Goal: Task Accomplishment & Management: Use online tool/utility

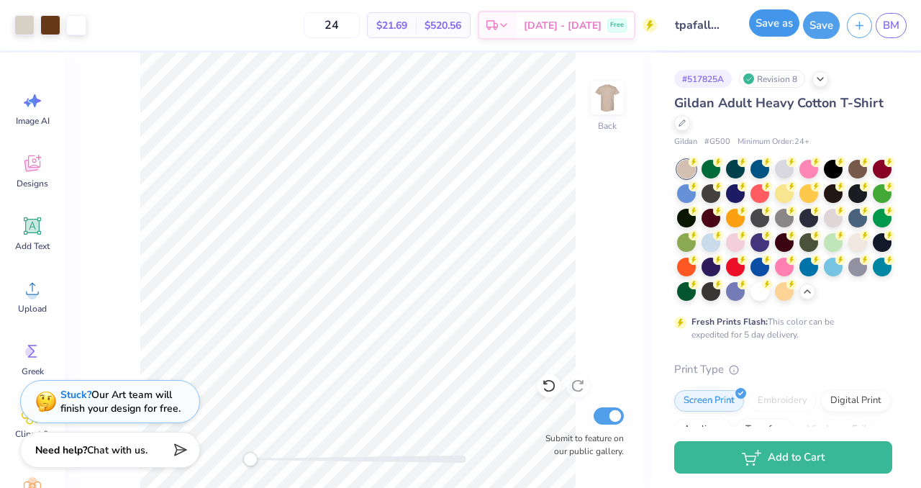
click at [777, 21] on button "Save as" at bounding box center [774, 22] width 50 height 27
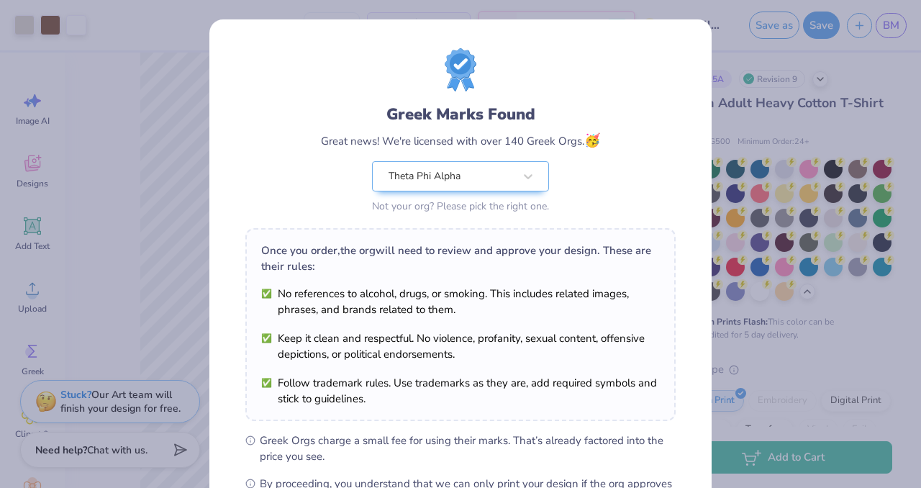
scroll to position [186, 0]
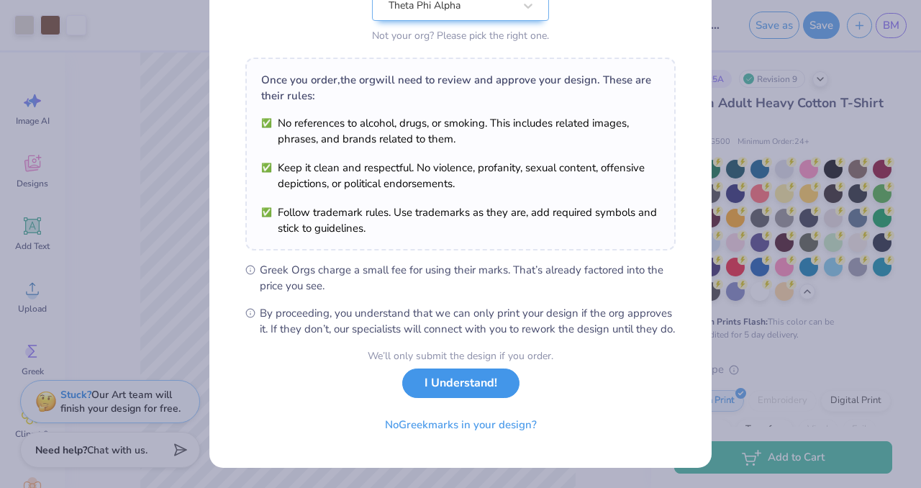
click at [491, 382] on button "I Understand!" at bounding box center [460, 384] width 117 height 30
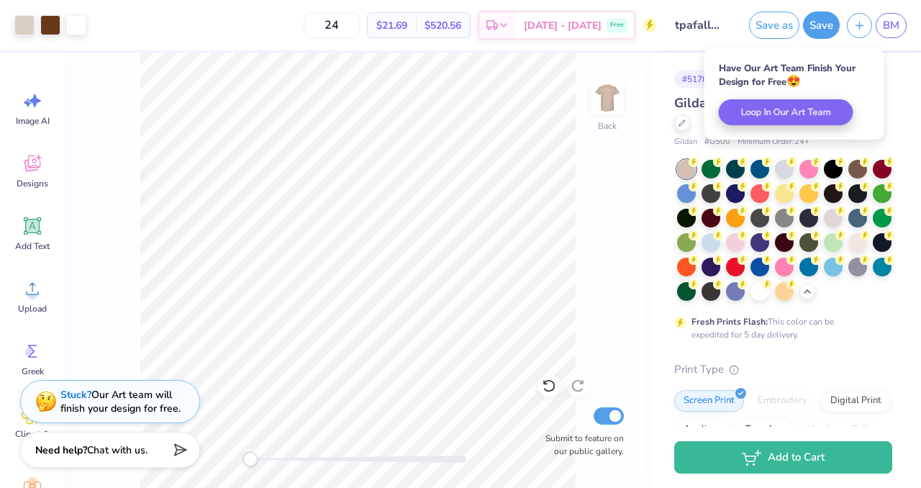
scroll to position [0, 0]
click at [887, 22] on span "BM" at bounding box center [891, 25] width 17 height 17
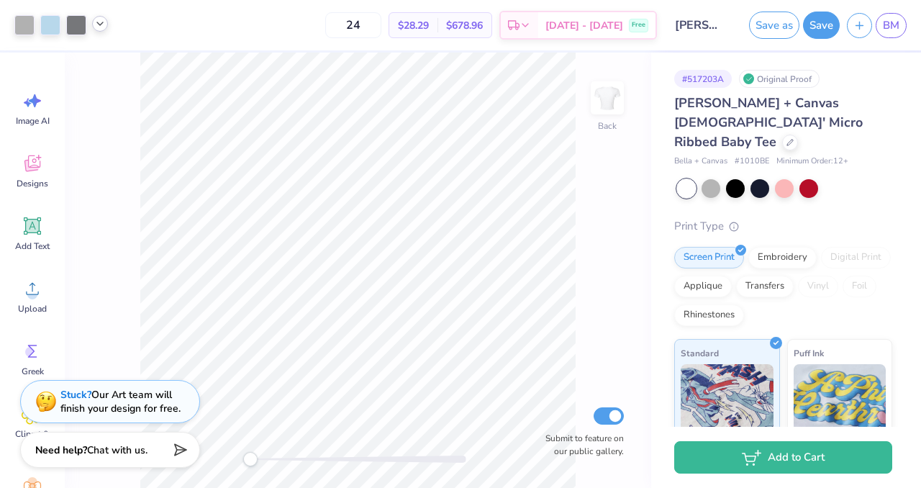
click at [99, 25] on icon at bounding box center [100, 24] width 12 height 12
click at [782, 133] on div at bounding box center [790, 141] width 16 height 16
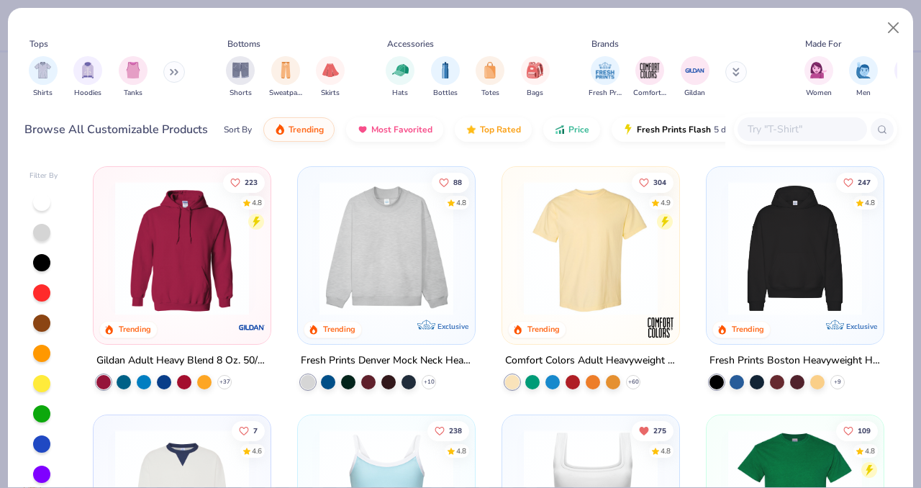
click at [812, 124] on input "text" at bounding box center [801, 129] width 111 height 17
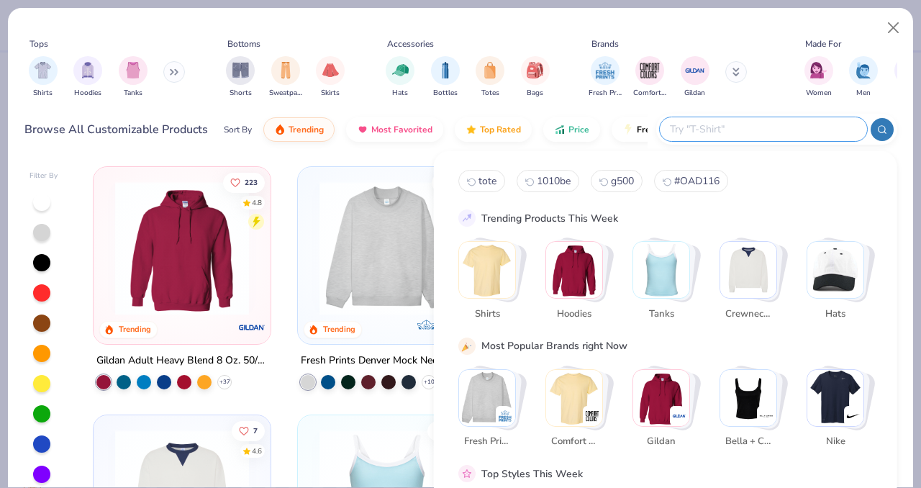
click at [645, 401] on img "Stack Card Button Gildan" at bounding box center [661, 397] width 56 height 56
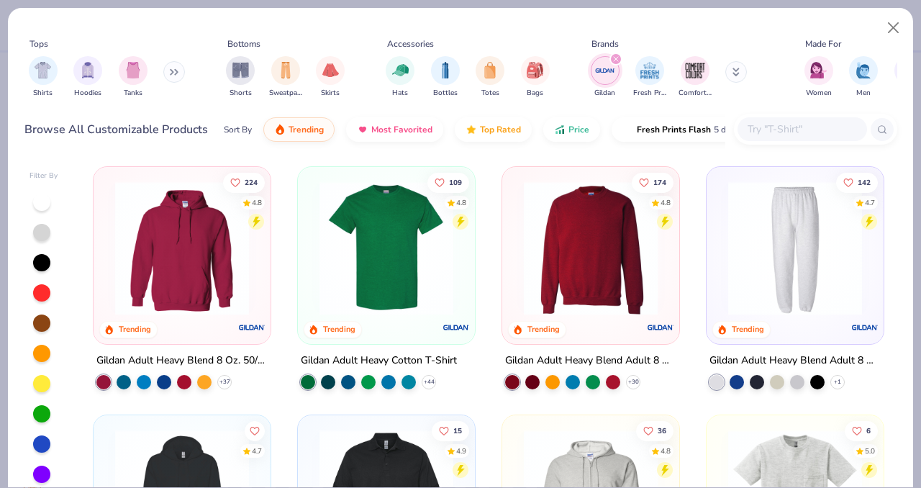
click at [558, 243] on img at bounding box center [591, 248] width 148 height 134
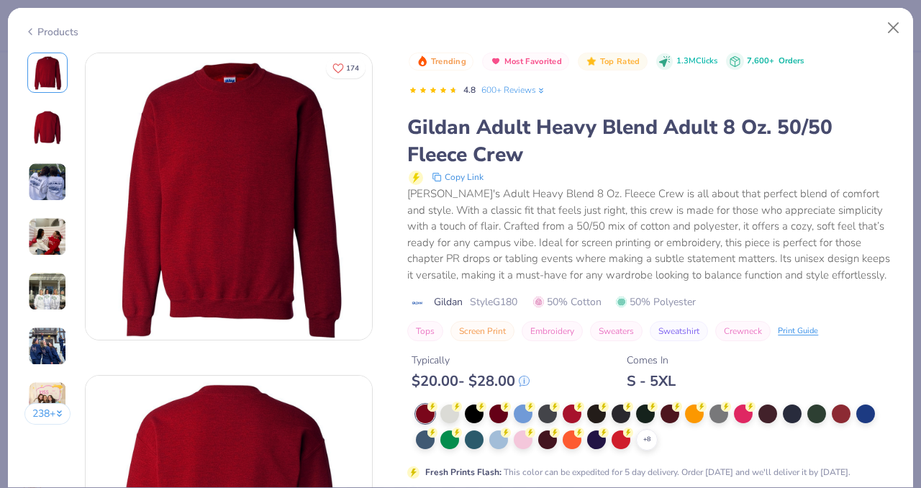
click at [442, 371] on div "Typically $ 20.00 - $ 28.00" at bounding box center [471, 371] width 118 height 37
click at [448, 413] on div at bounding box center [450, 412] width 19 height 19
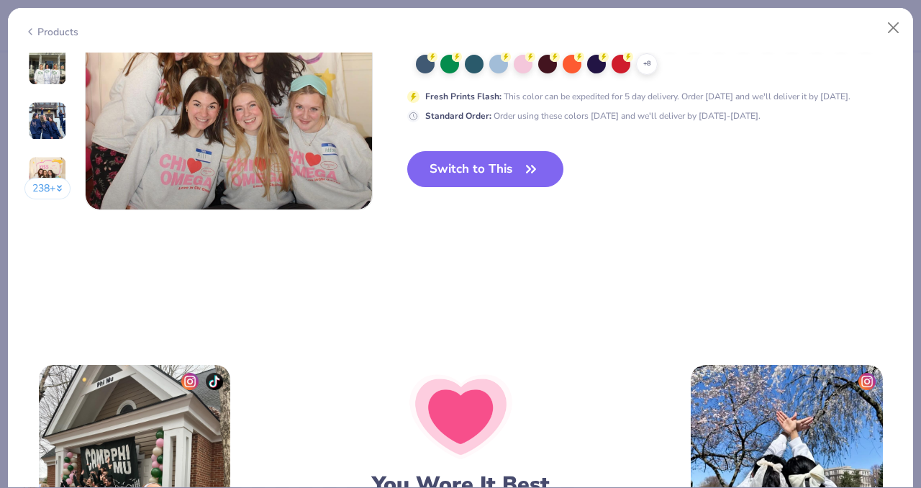
scroll to position [2059, 0]
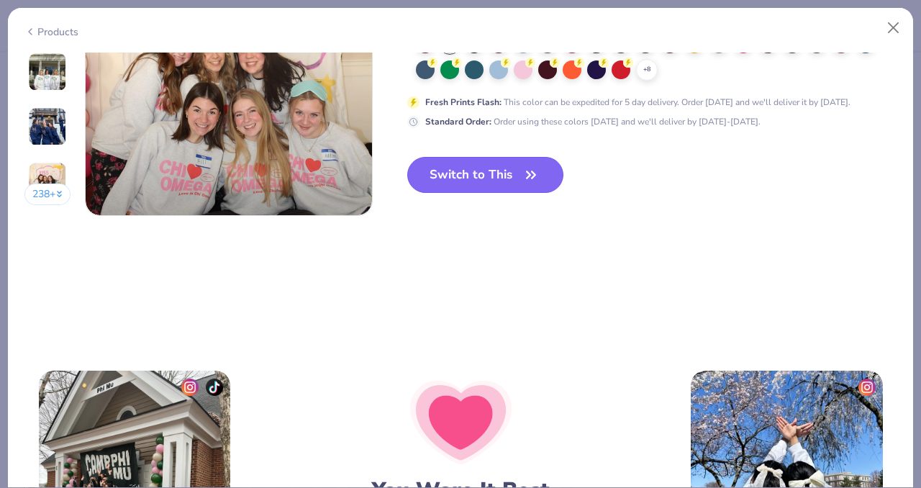
click at [471, 184] on button "Switch to This" at bounding box center [485, 175] width 156 height 36
click at [500, 175] on button "Switch to This" at bounding box center [485, 175] width 156 height 36
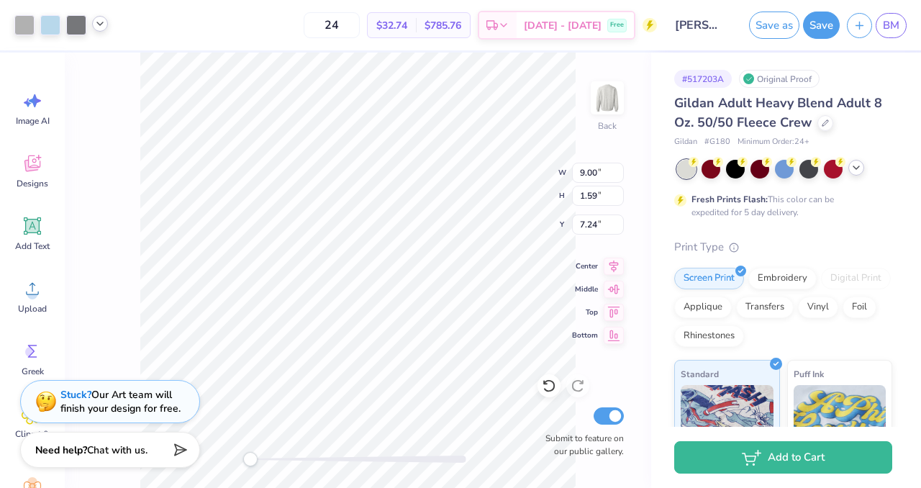
click at [854, 165] on icon at bounding box center [857, 168] width 12 height 12
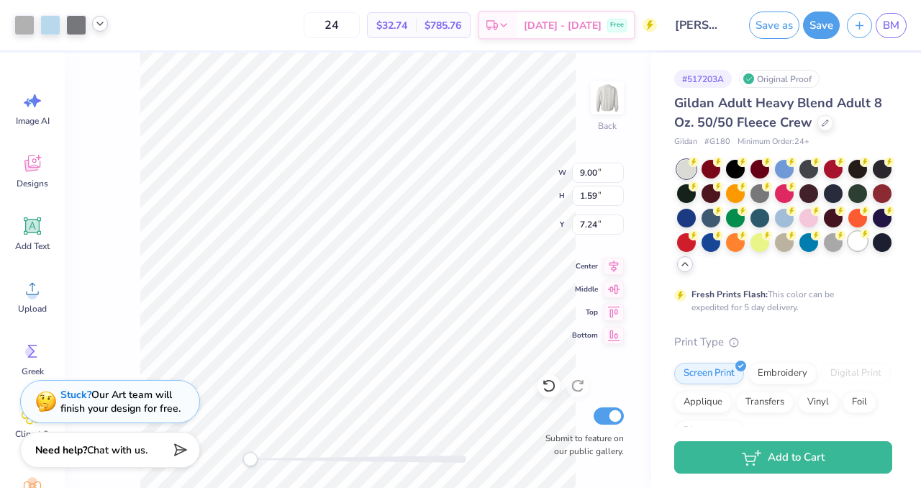
click at [856, 232] on div at bounding box center [858, 241] width 19 height 19
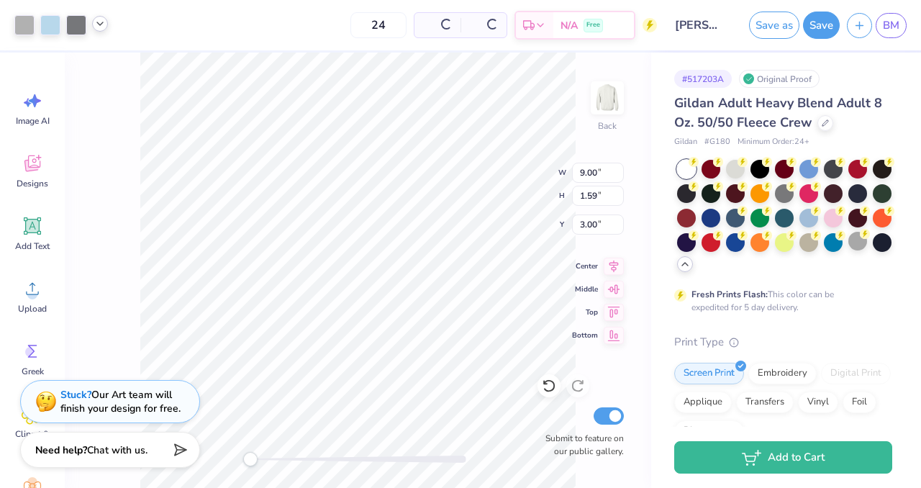
type input "3.00"
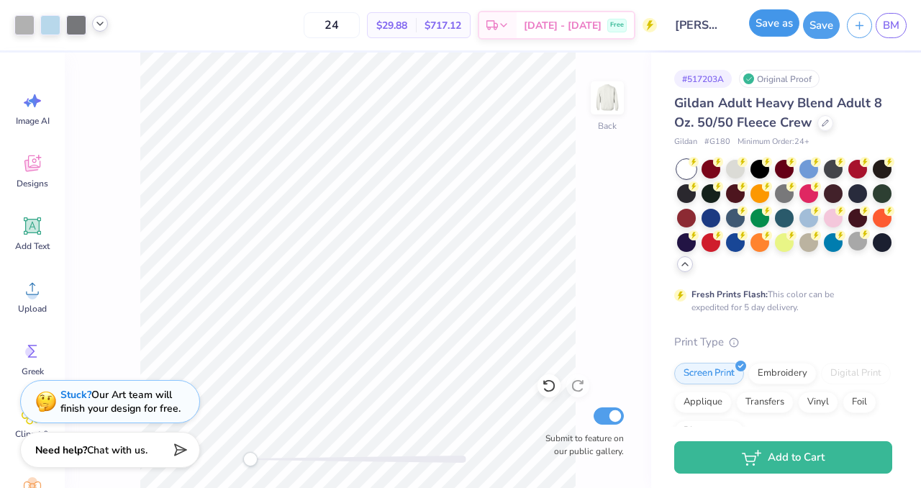
click at [750, 22] on button "Save as" at bounding box center [774, 22] width 50 height 27
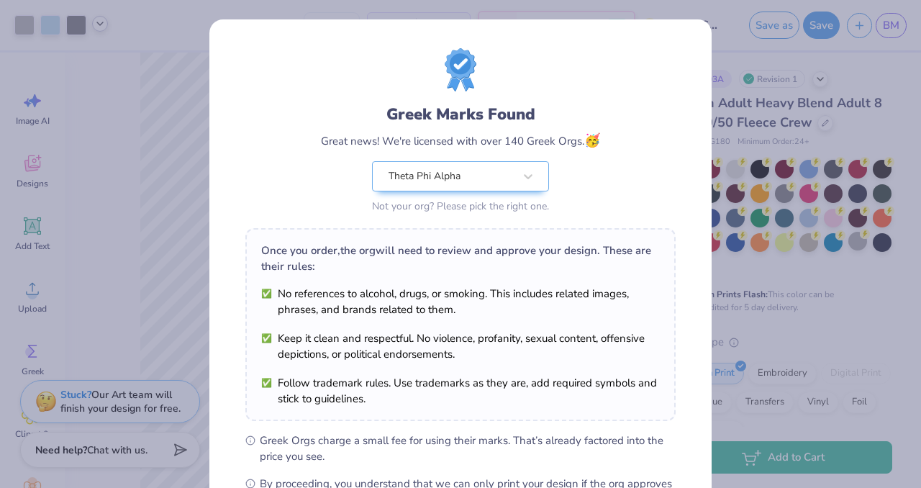
scroll to position [186, 0]
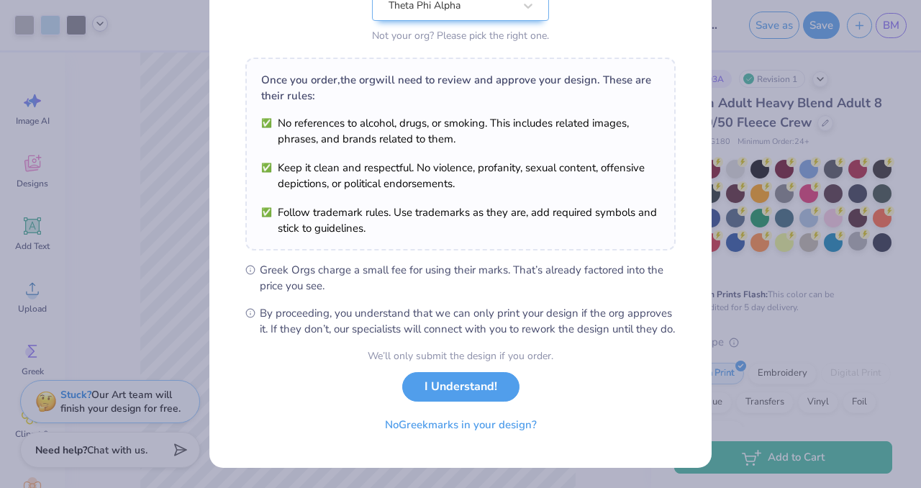
click at [480, 371] on div "We’ll only submit the design if you order. I Understand! No Greek marks in your…" at bounding box center [461, 393] width 186 height 91
click at [479, 379] on button "I Understand!" at bounding box center [460, 384] width 117 height 30
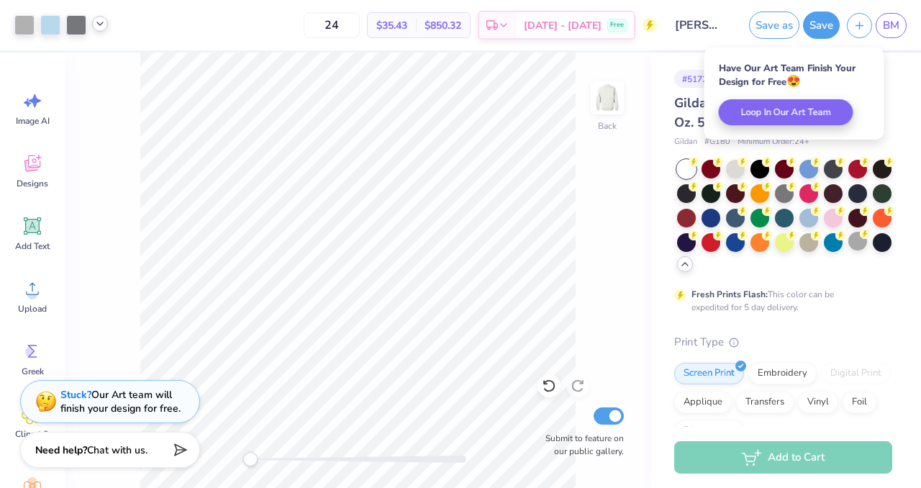
scroll to position [0, 0]
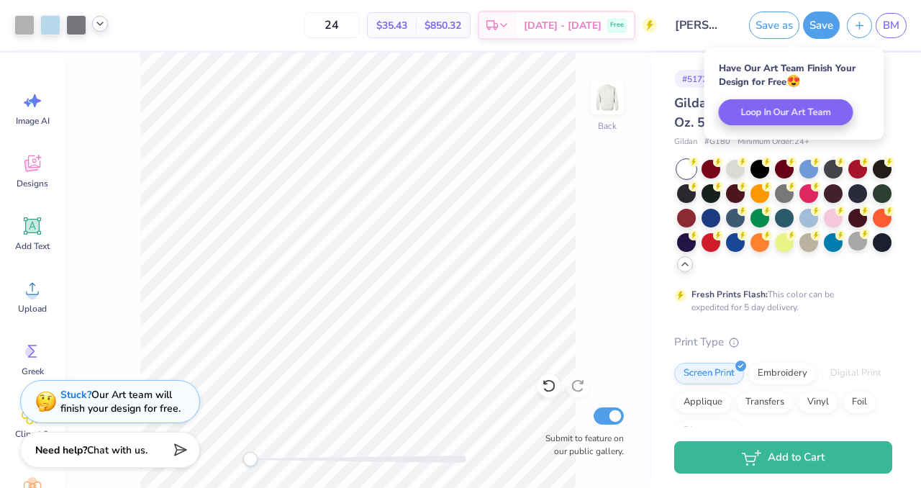
click at [602, 235] on div "Back Submit to feature on our public gallery." at bounding box center [358, 270] width 587 height 435
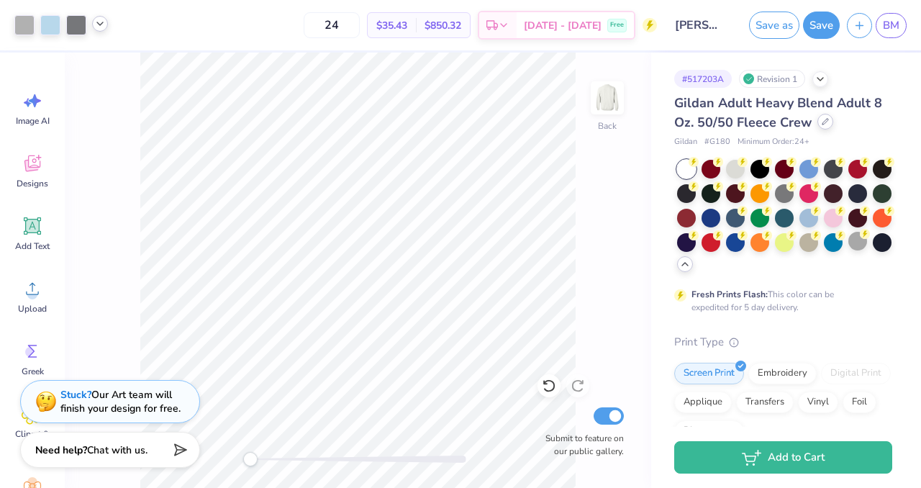
click at [822, 127] on div at bounding box center [826, 122] width 16 height 16
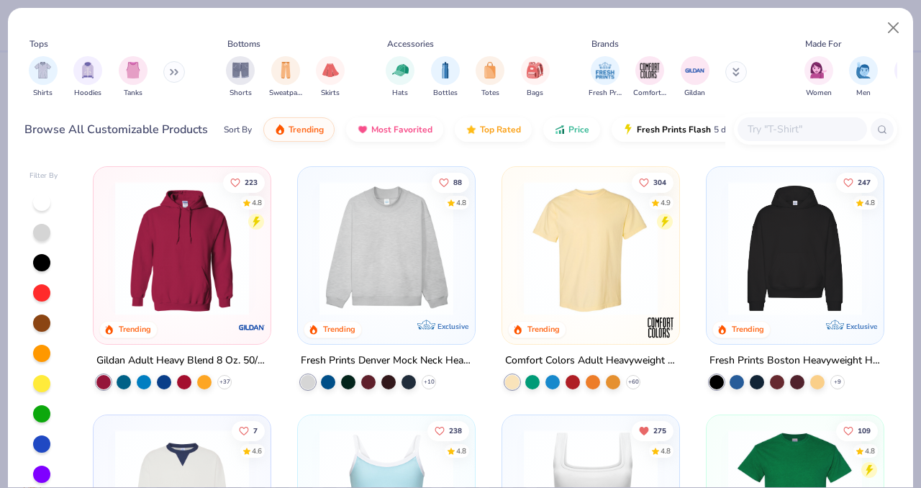
click at [222, 222] on img at bounding box center [182, 248] width 148 height 134
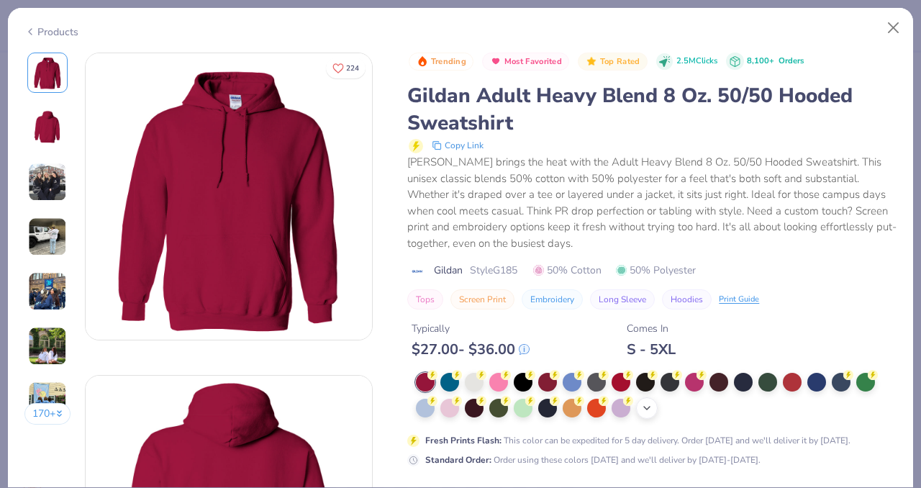
click at [642, 412] on icon at bounding box center [647, 408] width 12 height 12
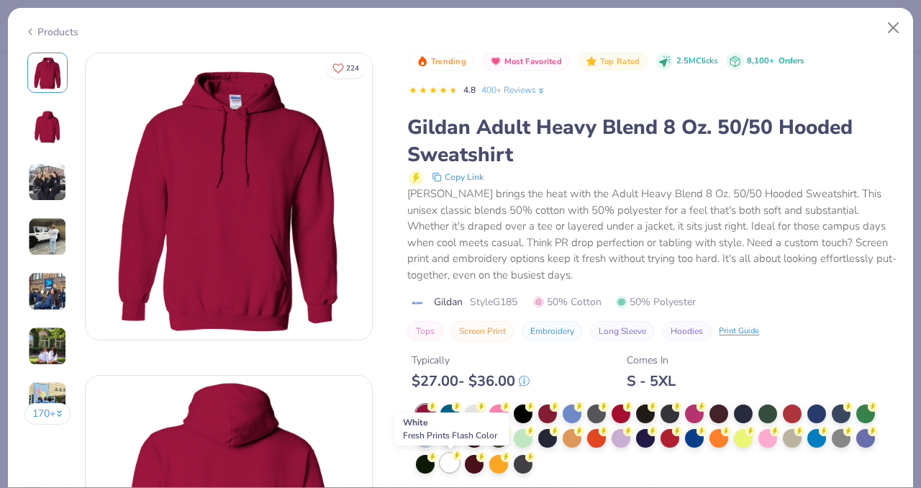
click at [453, 457] on icon at bounding box center [457, 456] width 10 height 10
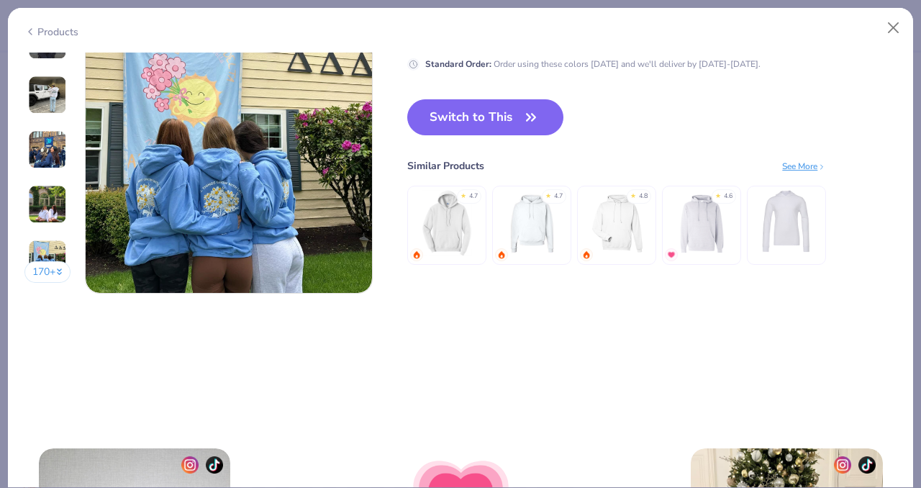
scroll to position [1923, 0]
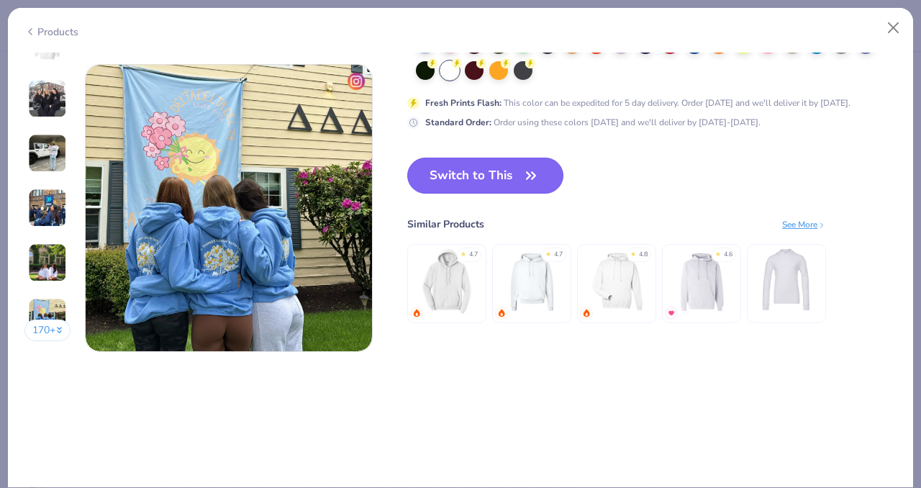
click at [505, 181] on button "Switch to This" at bounding box center [485, 176] width 156 height 36
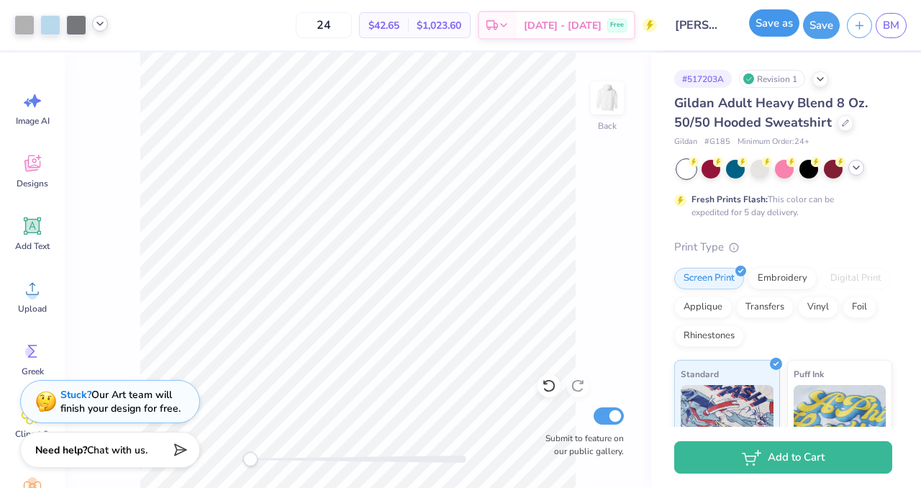
click at [765, 30] on button "Save as" at bounding box center [774, 22] width 50 height 27
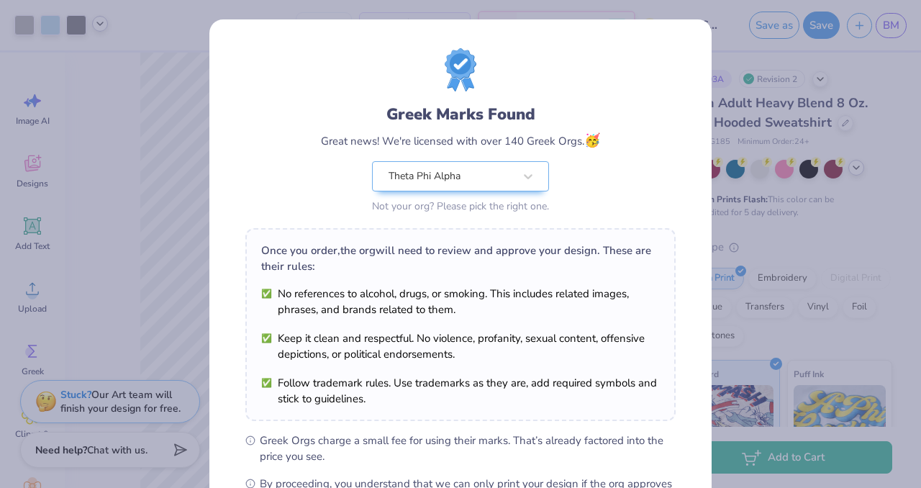
scroll to position [186, 0]
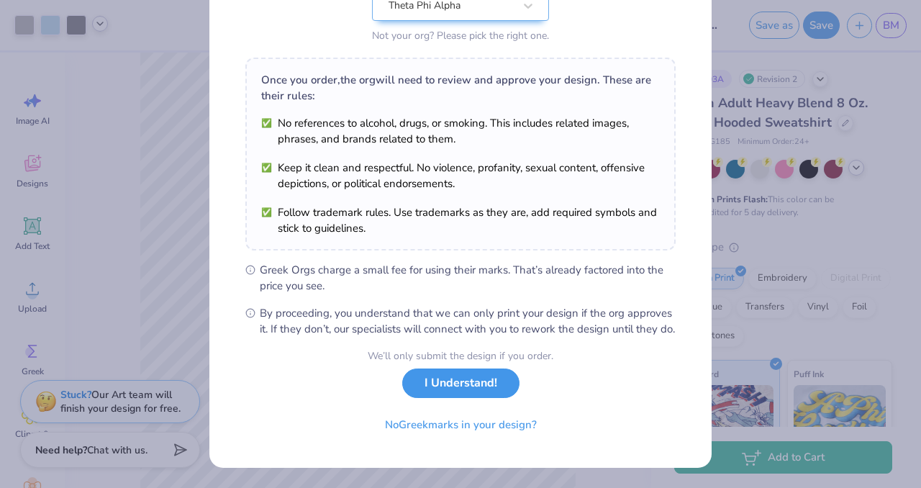
click at [469, 385] on button "I Understand!" at bounding box center [460, 384] width 117 height 30
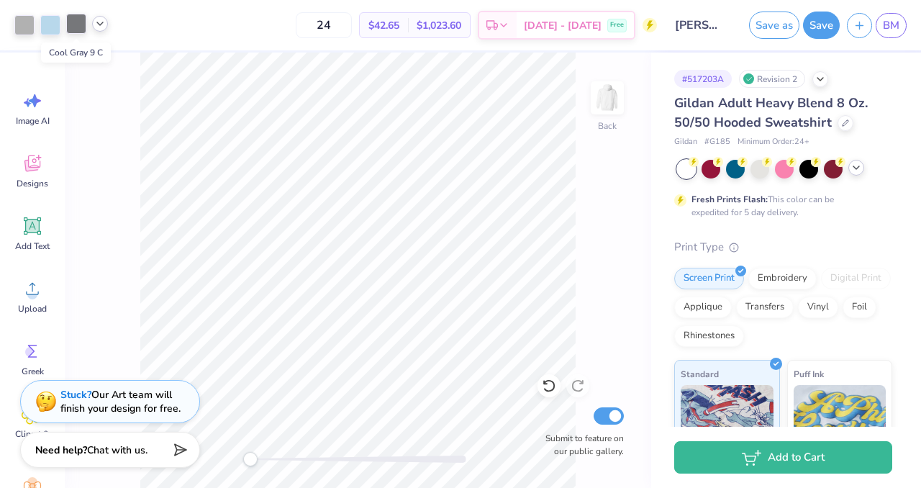
click at [76, 20] on div at bounding box center [76, 24] width 20 height 20
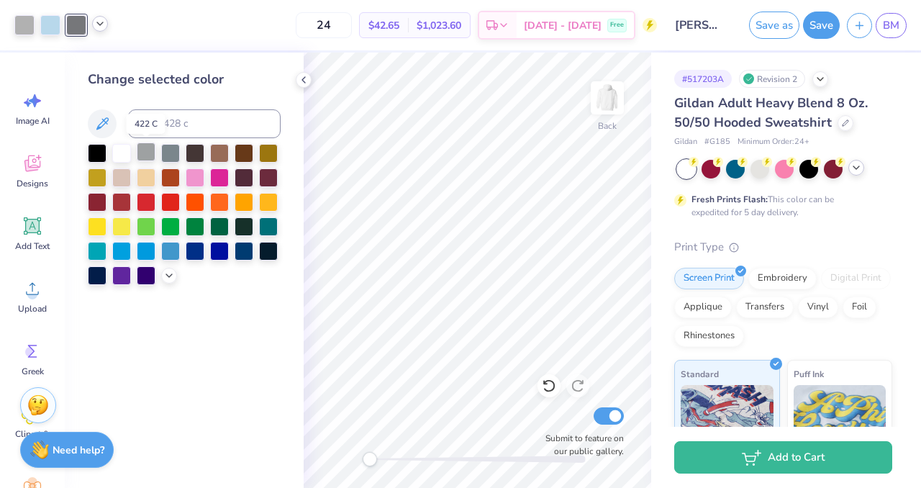
click at [146, 151] on div at bounding box center [146, 152] width 19 height 19
click at [162, 129] on input at bounding box center [204, 123] width 153 height 29
type input "cool gray 5"
click at [103, 27] on icon at bounding box center [100, 24] width 12 height 12
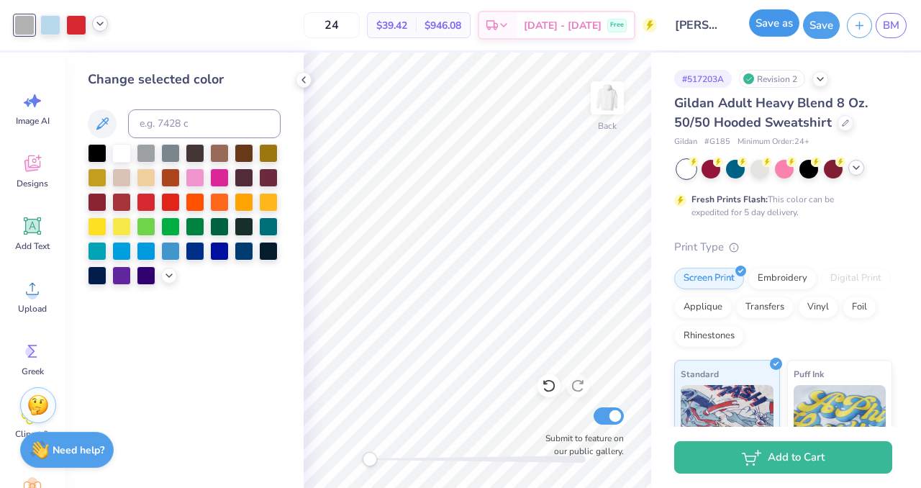
click at [769, 30] on button "Save as" at bounding box center [774, 22] width 50 height 27
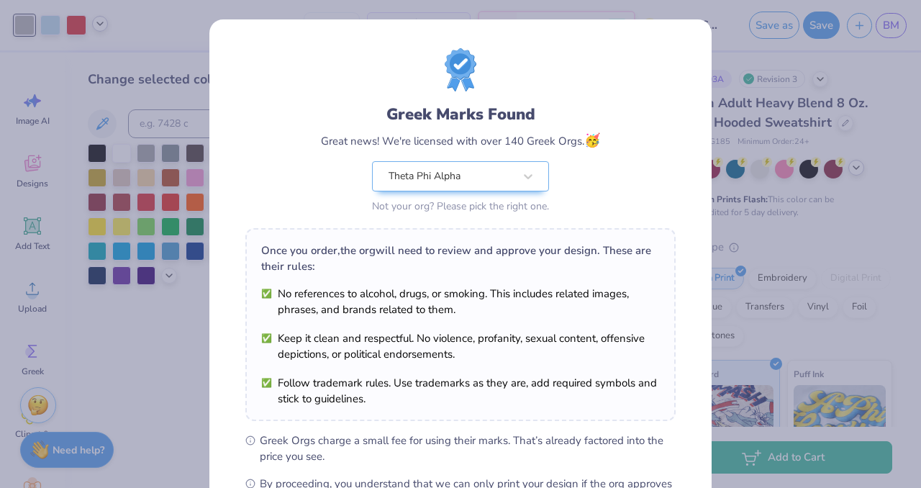
scroll to position [186, 0]
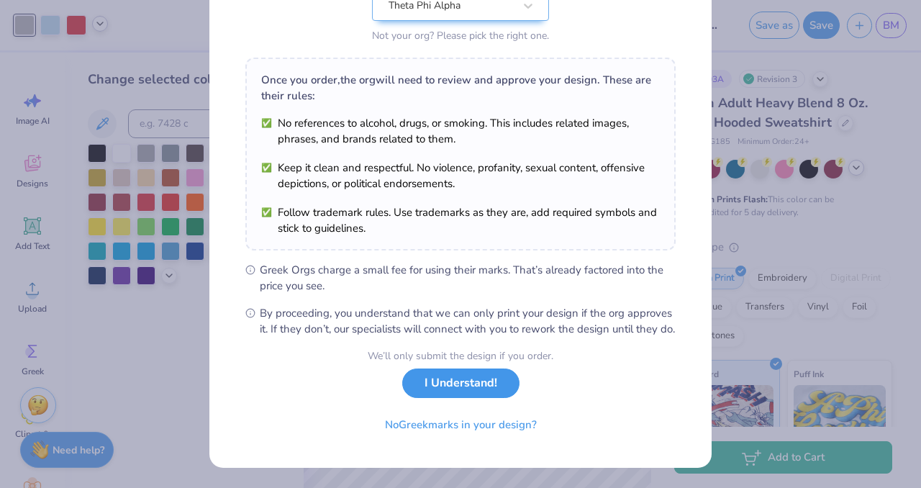
click at [474, 388] on button "I Understand!" at bounding box center [460, 384] width 117 height 30
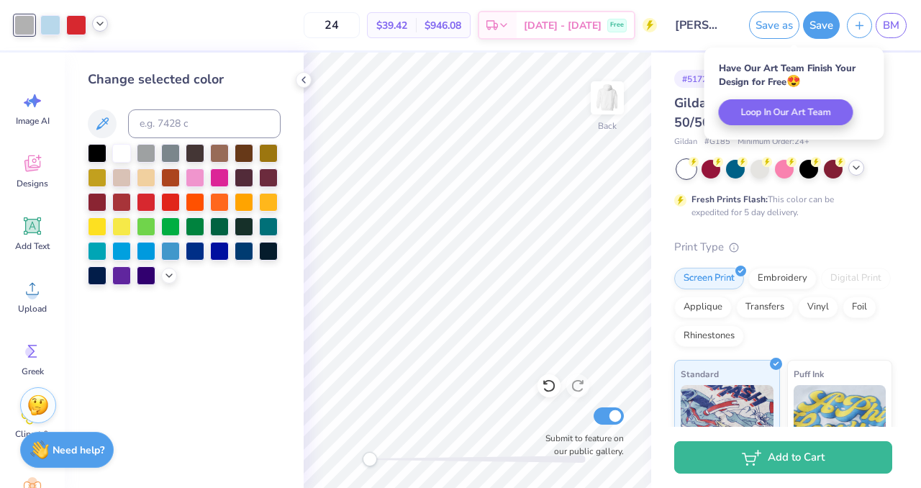
scroll to position [0, 0]
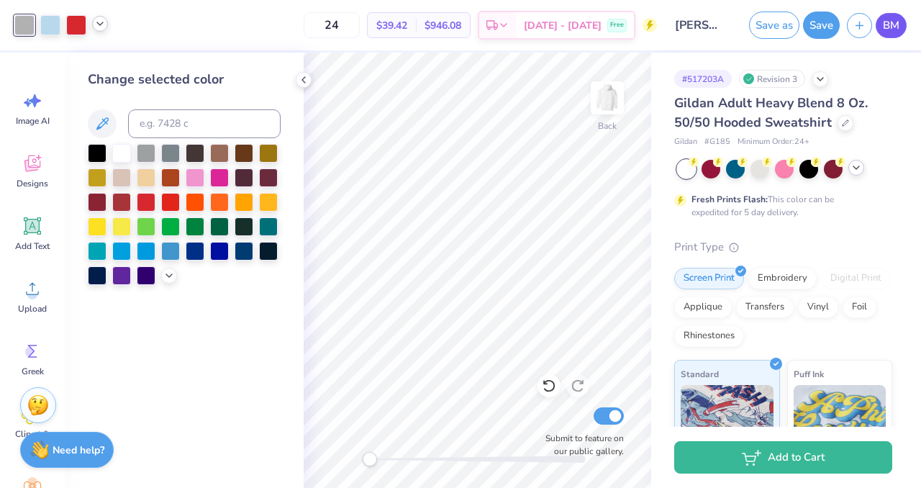
click at [906, 24] on div "Save as Save BM" at bounding box center [831, 25] width 179 height 50
click at [901, 24] on link "BM" at bounding box center [891, 25] width 31 height 25
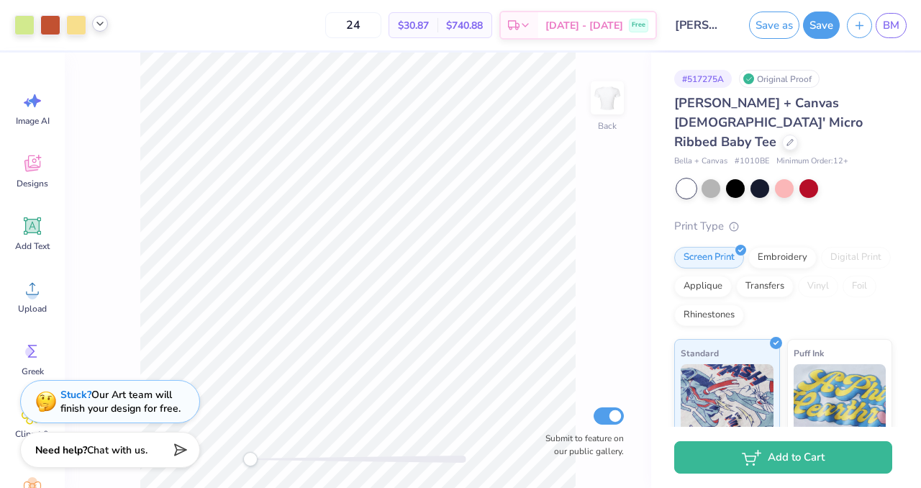
click at [97, 27] on icon at bounding box center [100, 24] width 12 height 12
click at [133, 66] on div at bounding box center [127, 60] width 20 height 20
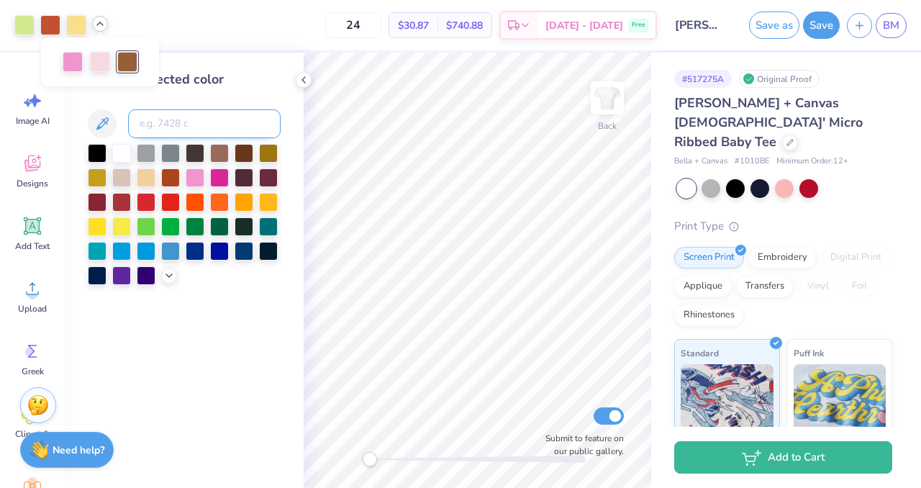
click at [173, 125] on input at bounding box center [204, 123] width 153 height 29
type input "7580"
click at [107, 24] on div at bounding box center [100, 24] width 16 height 16
click at [107, 27] on div at bounding box center [61, 25] width 94 height 20
click at [303, 80] on icon at bounding box center [304, 80] width 12 height 12
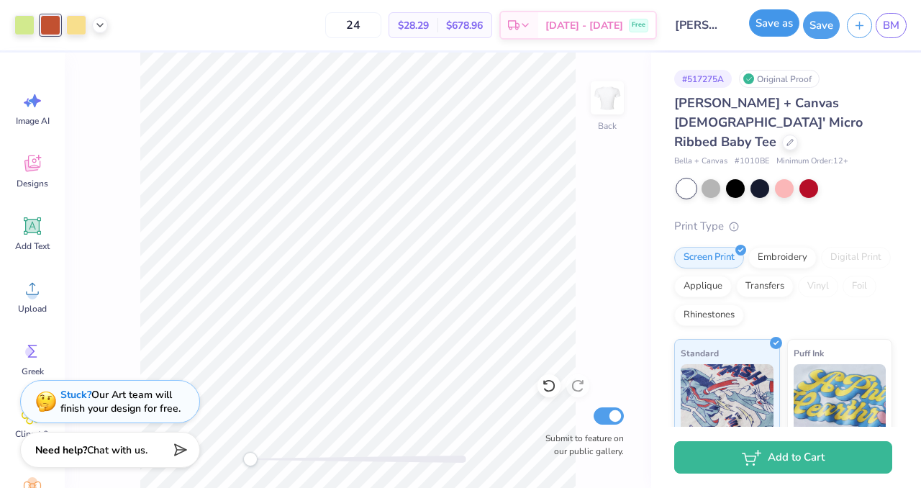
click at [780, 27] on button "Save as" at bounding box center [774, 22] width 50 height 27
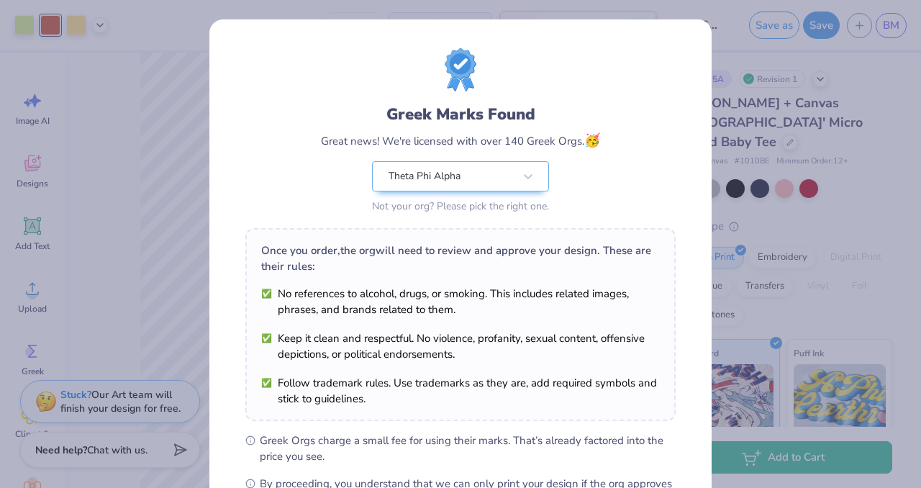
scroll to position [186, 0]
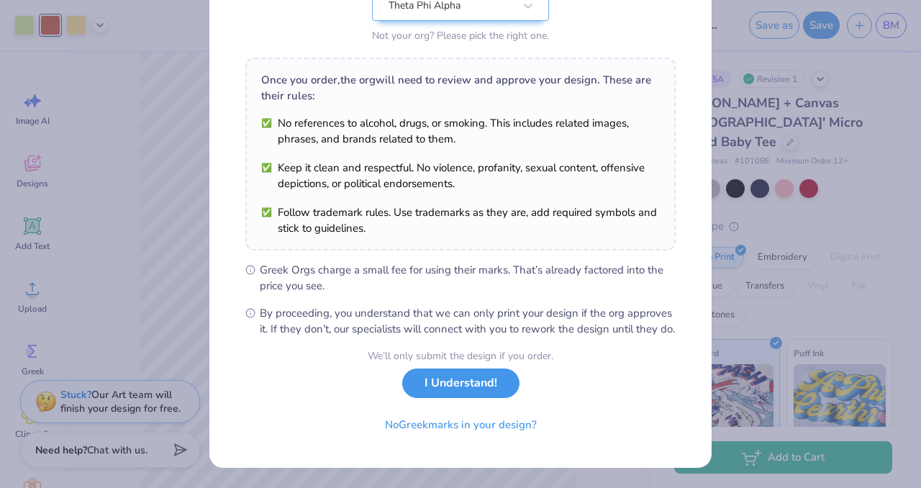
click at [446, 392] on button "I Understand!" at bounding box center [460, 384] width 117 height 30
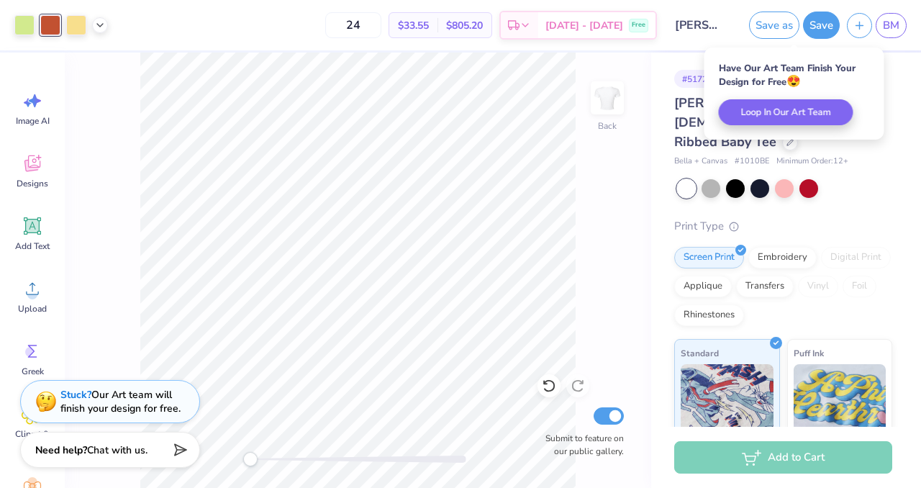
click at [914, 227] on div "# 517275A Revision 1 Bella + Canvas Ladies' Micro Ribbed Baby Tee Bella + Canva…" at bounding box center [786, 359] width 270 height 612
click at [900, 198] on div "# 517275A Revision 1 Bella + Canvas Ladies' Micro Ribbed Baby Tee Bella + Canva…" at bounding box center [786, 359] width 270 height 612
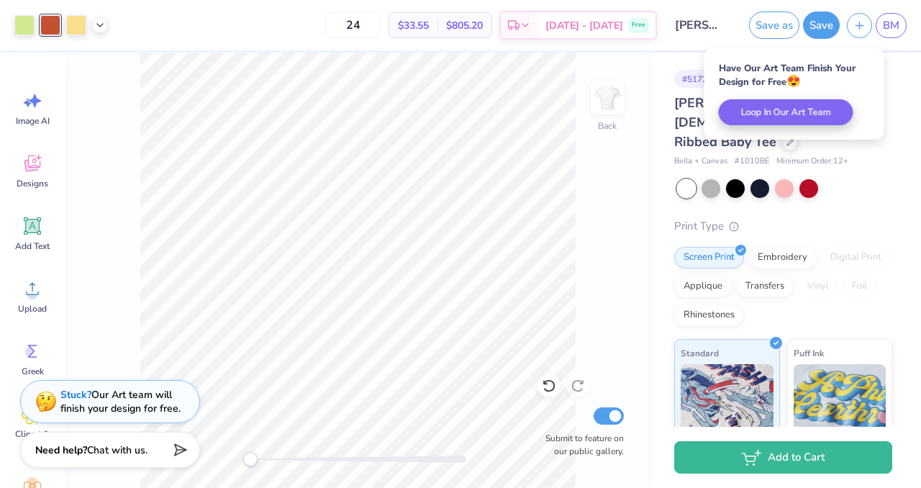
click at [886, 179] on div at bounding box center [784, 188] width 215 height 19
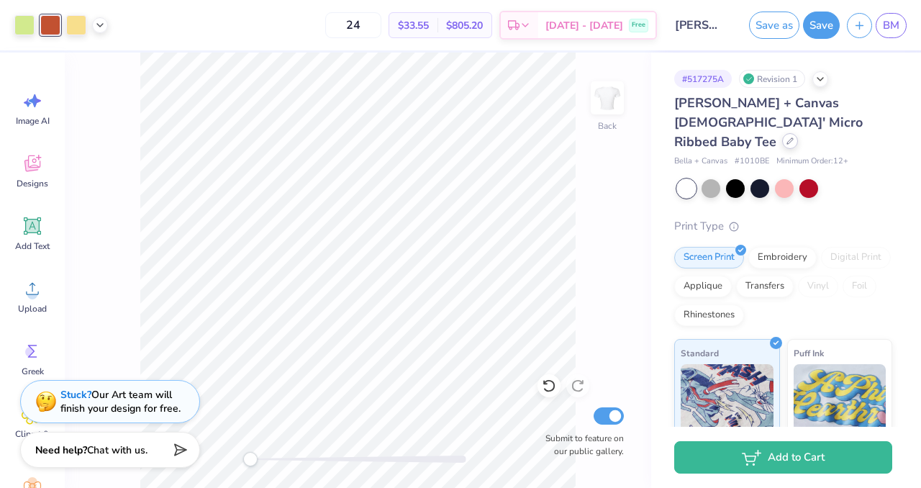
click at [782, 133] on div at bounding box center [790, 141] width 16 height 16
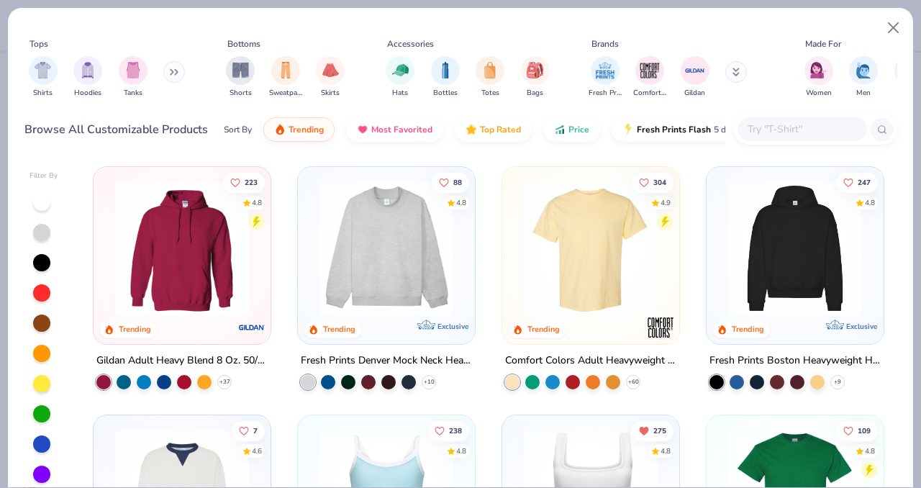
click at [787, 127] on input "text" at bounding box center [801, 129] width 111 height 17
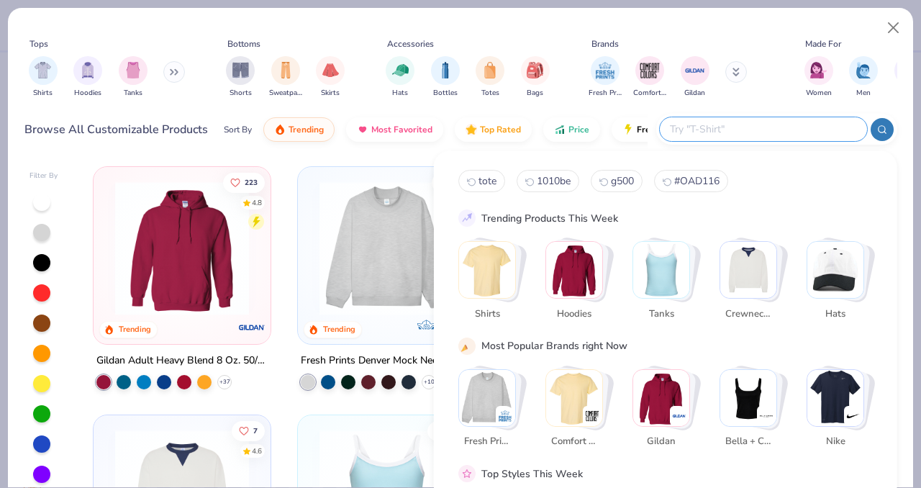
scroll to position [89, 0]
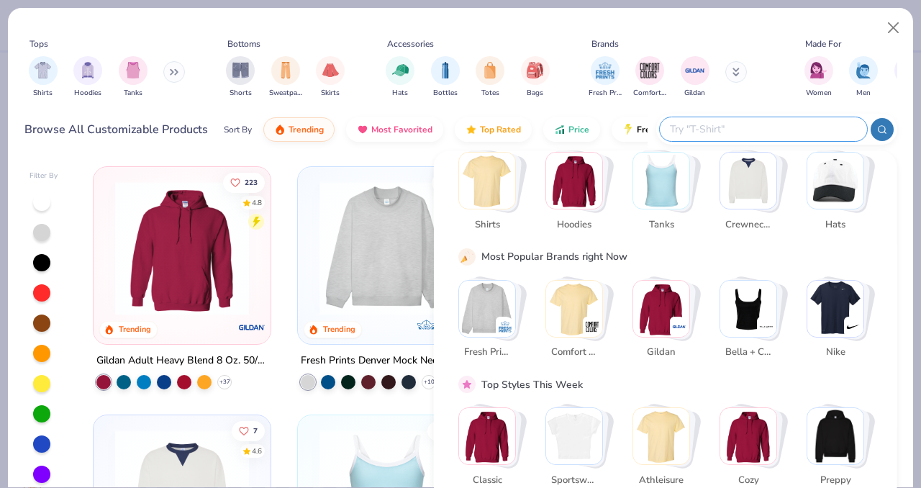
click at [664, 333] on img "Stack Card Button Gildan" at bounding box center [661, 308] width 56 height 56
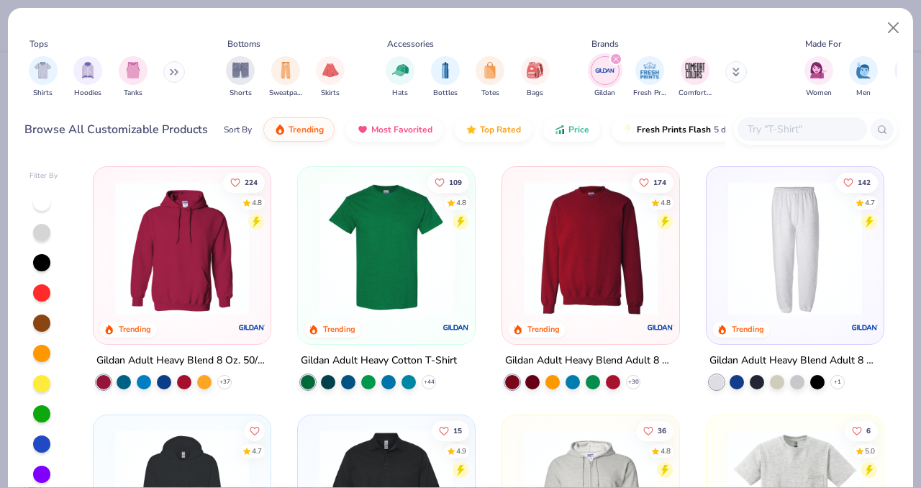
click at [590, 264] on img at bounding box center [591, 248] width 148 height 134
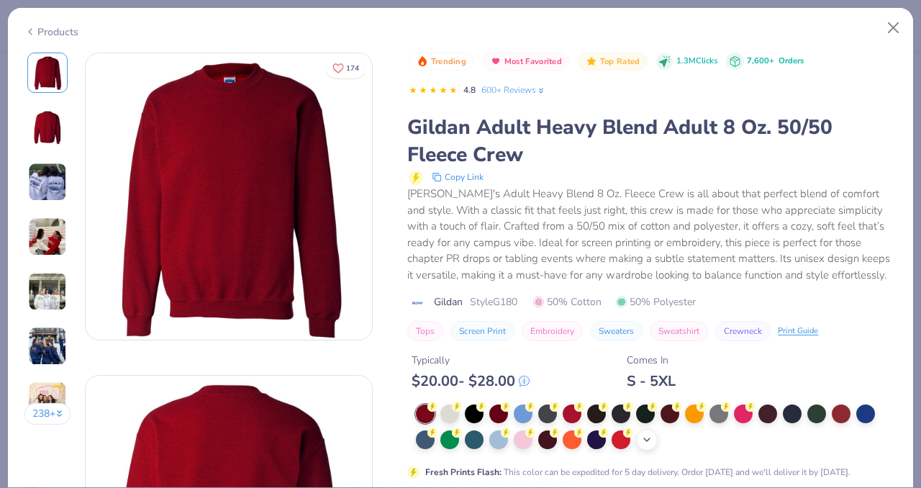
click at [651, 443] on icon at bounding box center [647, 440] width 12 height 12
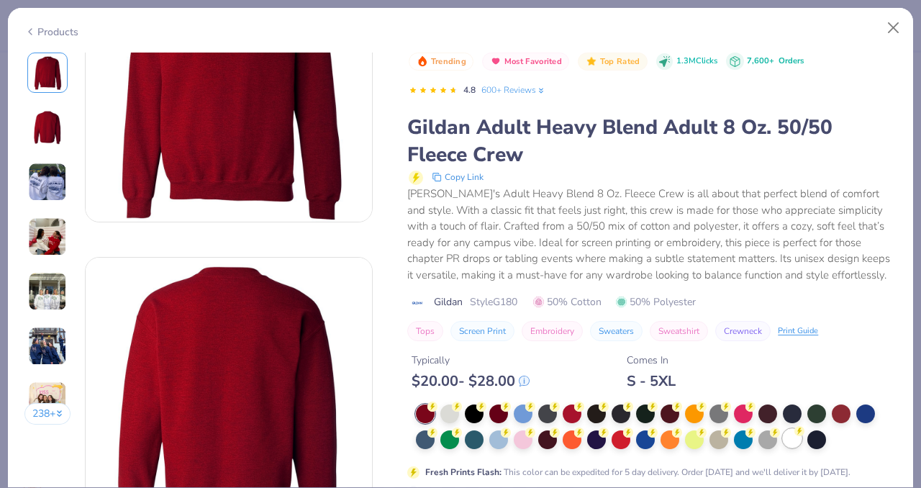
click at [797, 447] on div at bounding box center [792, 438] width 19 height 19
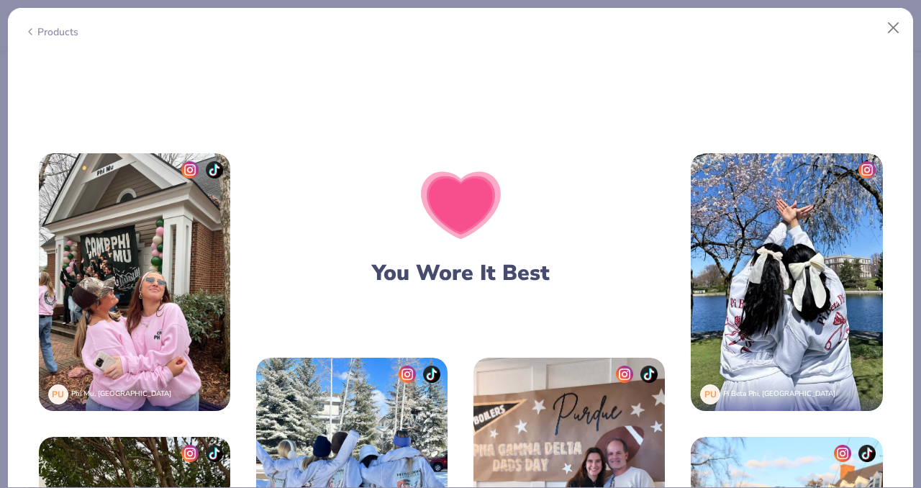
scroll to position [1942, 0]
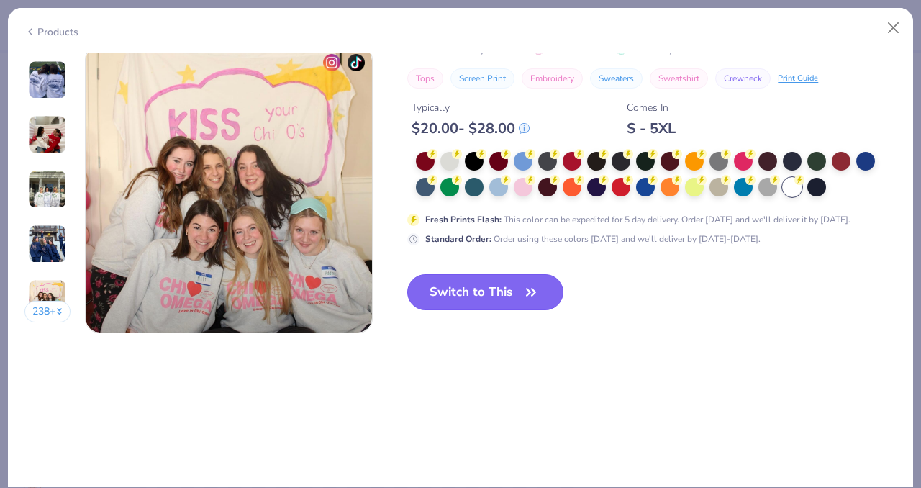
click at [484, 290] on button "Switch to This" at bounding box center [485, 292] width 156 height 36
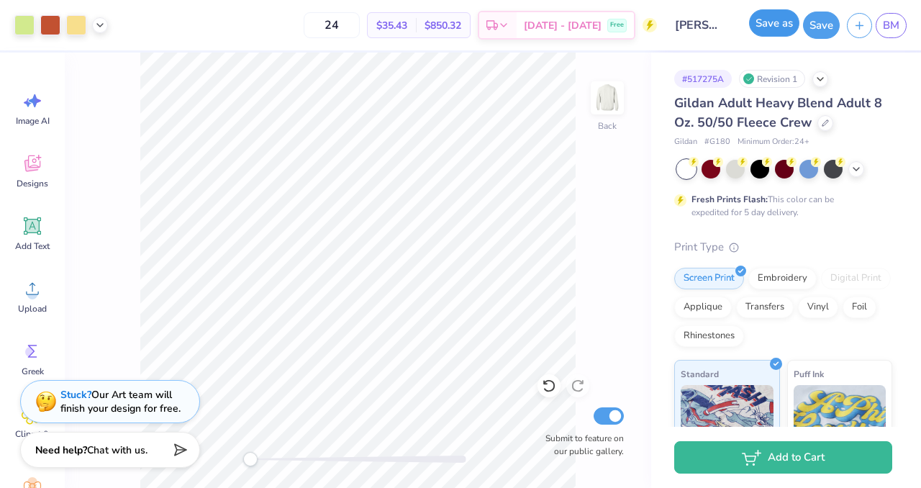
click at [775, 30] on button "Save as" at bounding box center [774, 22] width 50 height 27
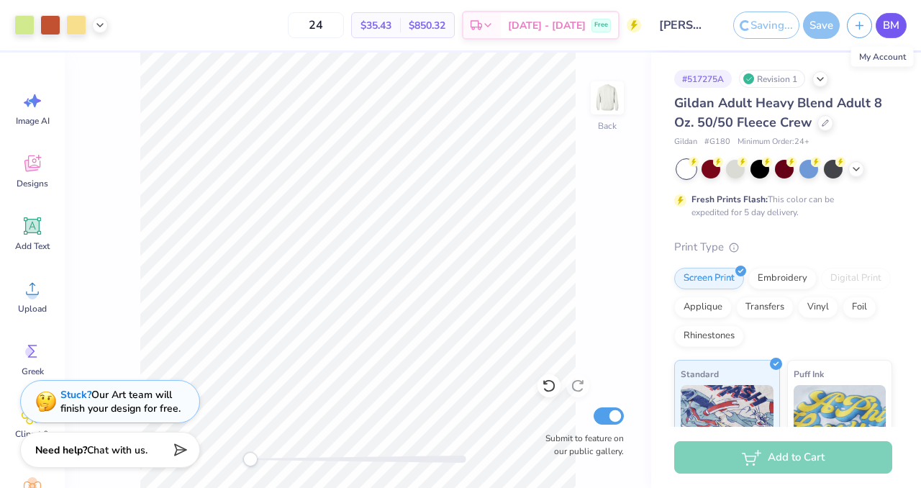
click at [893, 25] on span "BM" at bounding box center [891, 25] width 17 height 17
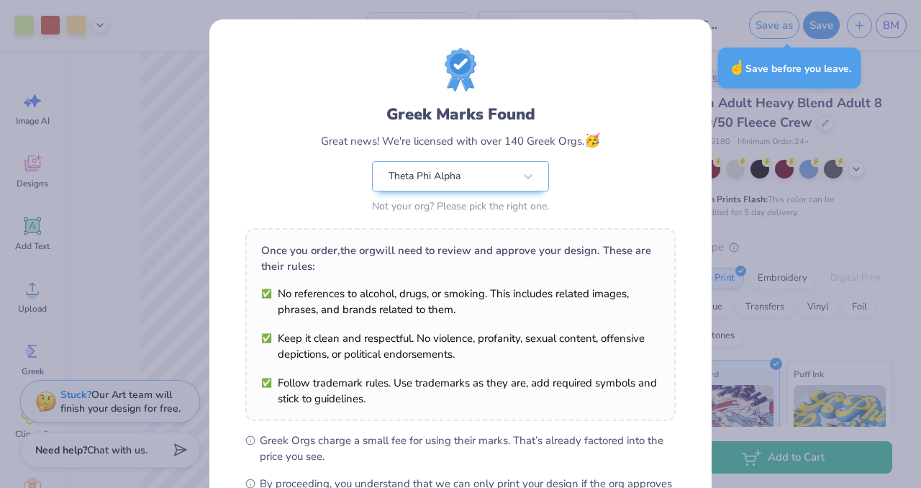
scroll to position [186, 0]
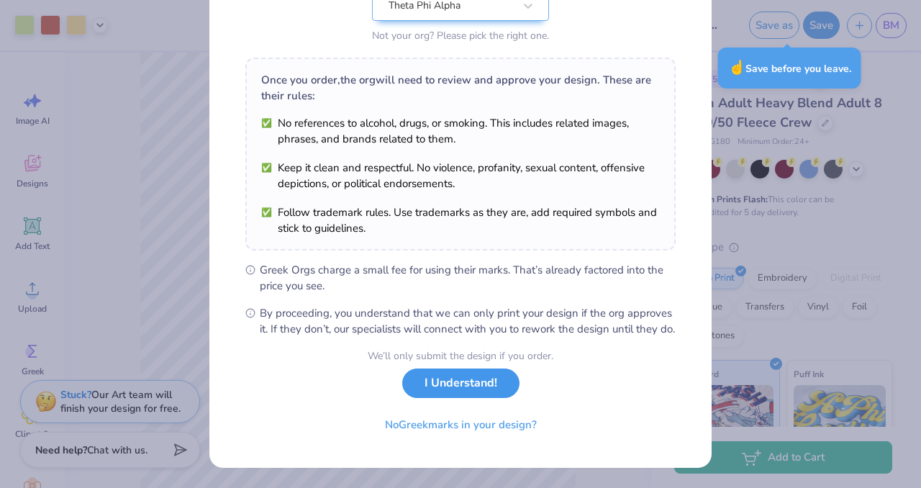
click at [467, 384] on button "I Understand!" at bounding box center [460, 384] width 117 height 30
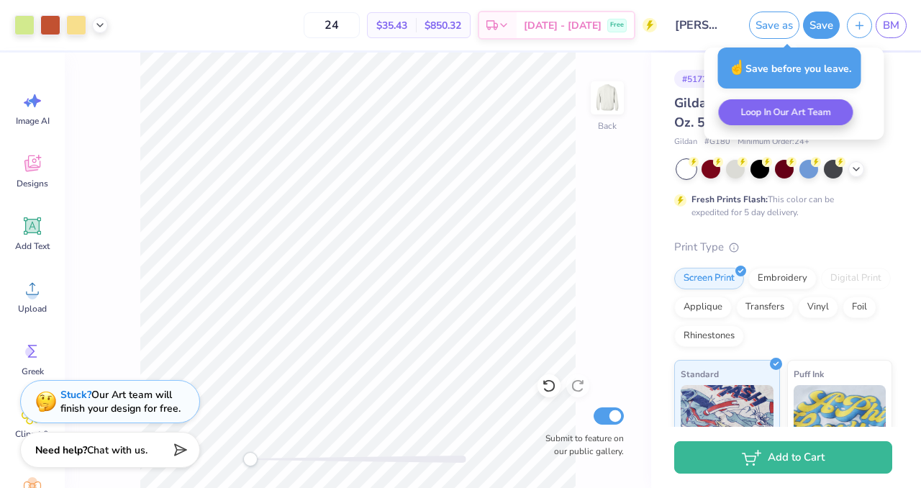
scroll to position [0, 0]
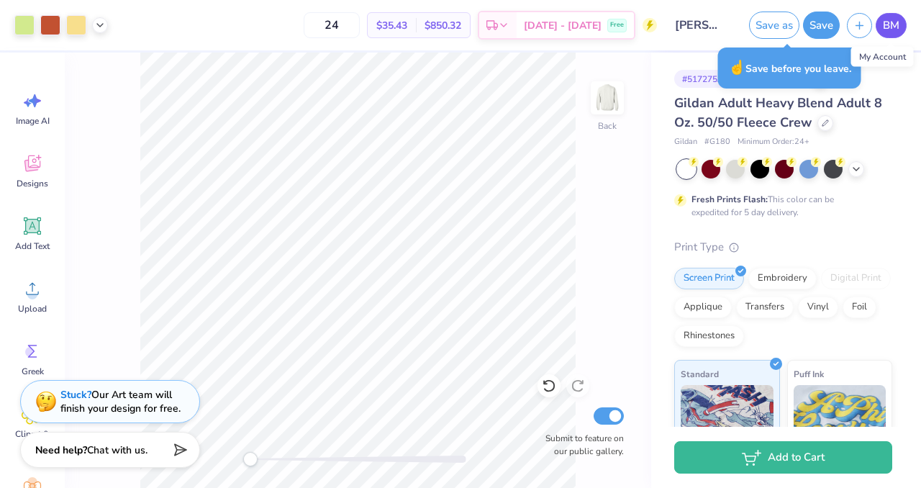
click at [893, 27] on span "BM" at bounding box center [891, 25] width 17 height 17
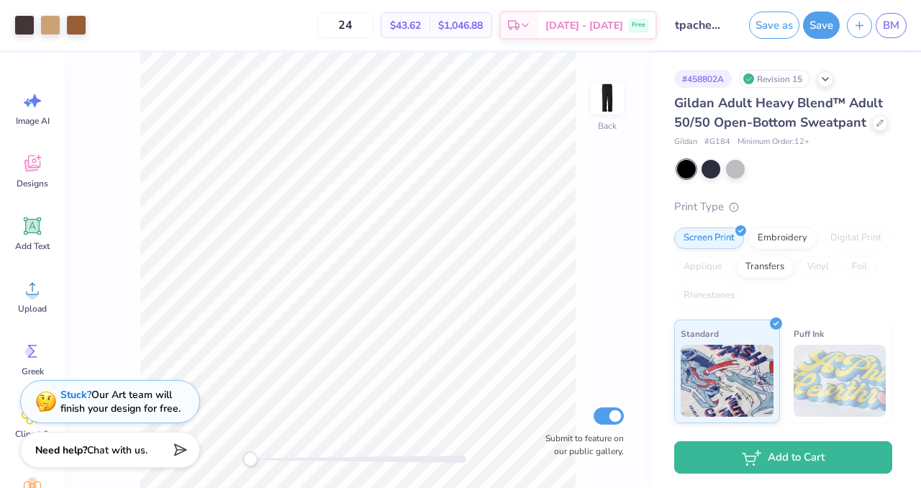
click at [877, 130] on div "Gildan Adult Heavy Blend™ Adult 50/50 Open-Bottom Sweatpant" at bounding box center [783, 113] width 218 height 39
click at [875, 128] on div at bounding box center [880, 123] width 16 height 16
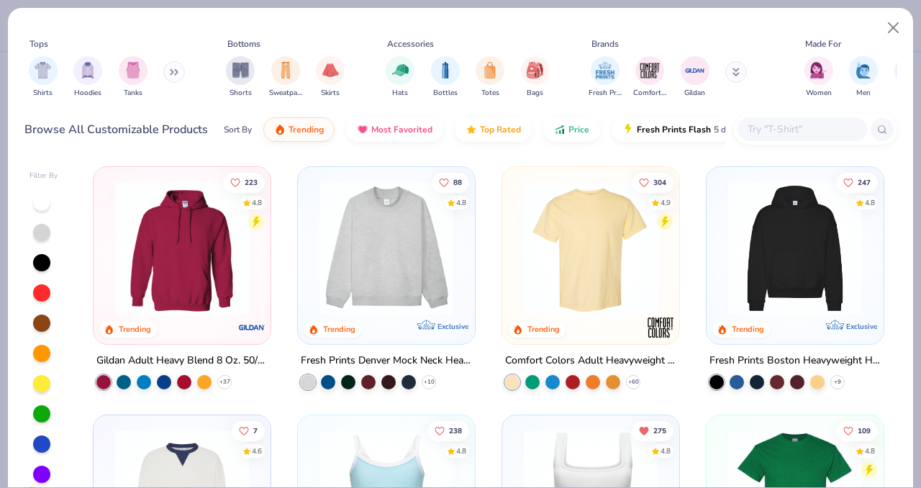
click at [798, 123] on input "text" at bounding box center [801, 129] width 111 height 17
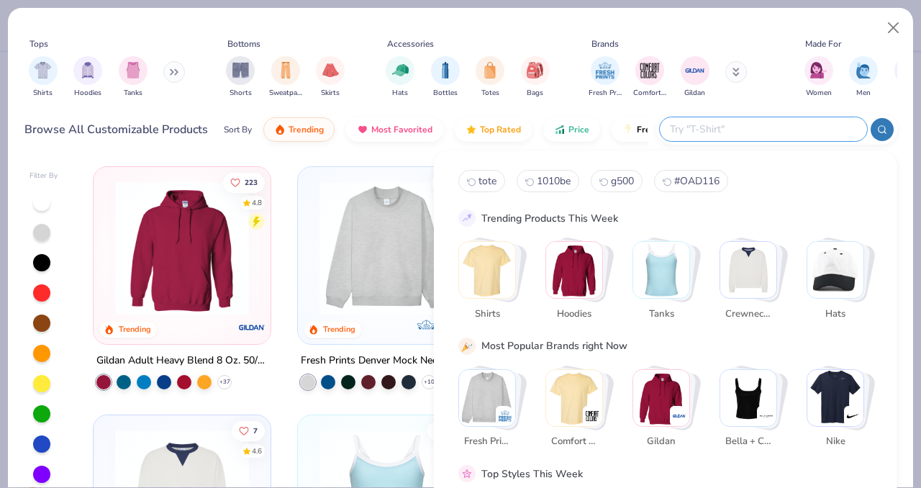
click at [679, 406] on div "Stack Card Button Gildan" at bounding box center [679, 416] width 20 height 20
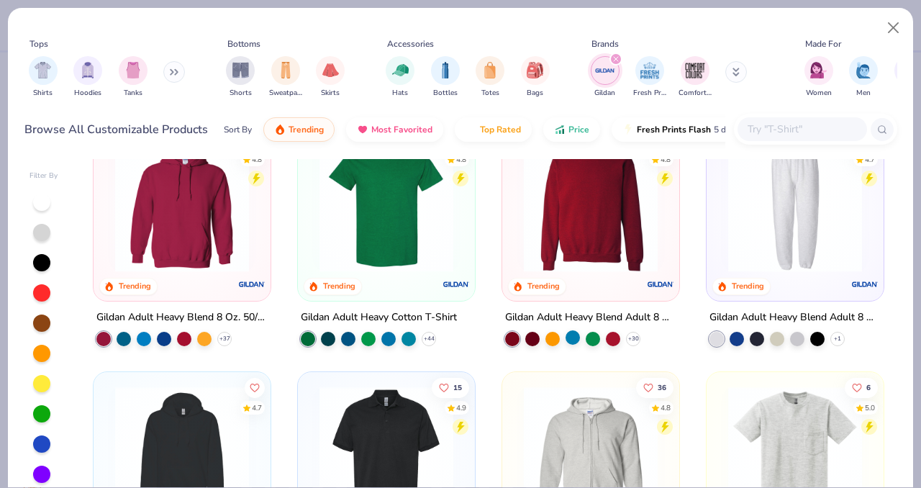
scroll to position [48, 0]
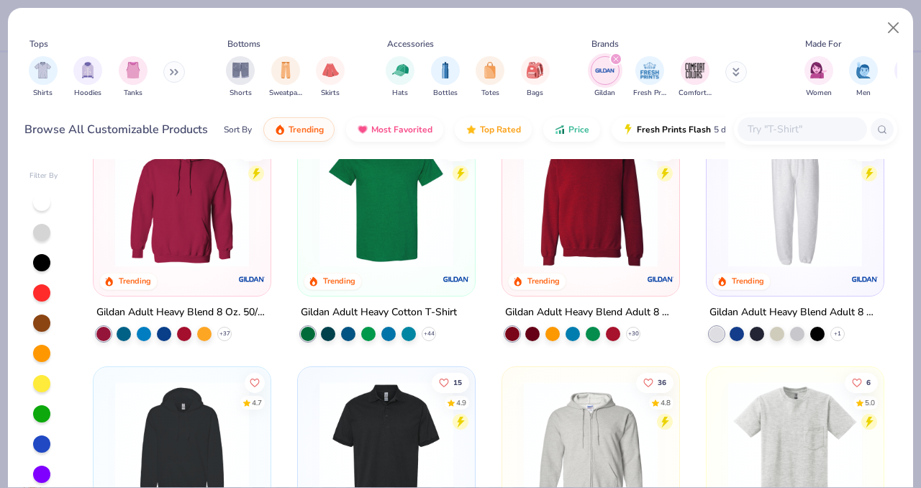
click at [733, 241] on img at bounding box center [795, 200] width 148 height 134
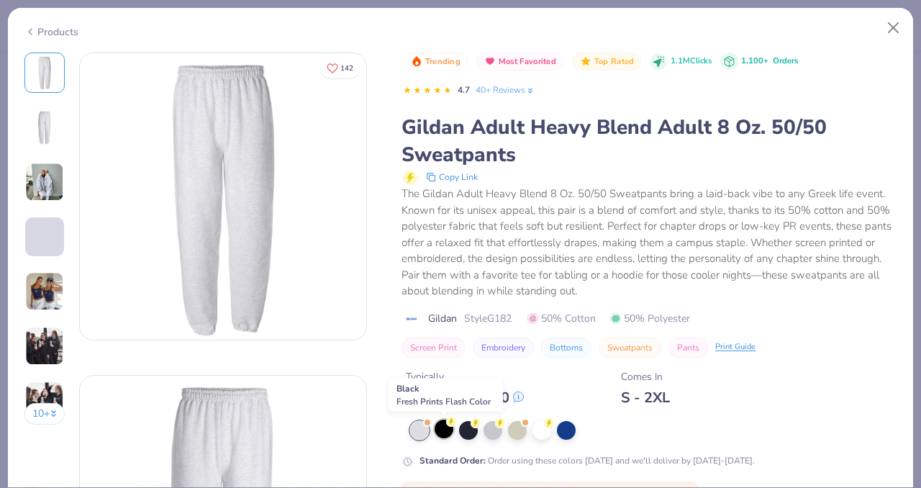
click at [444, 436] on div at bounding box center [444, 429] width 19 height 19
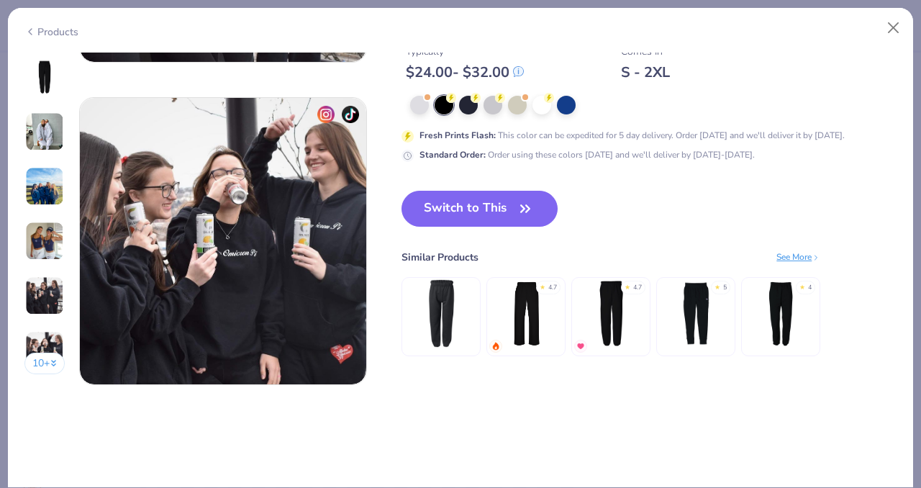
scroll to position [1886, 0]
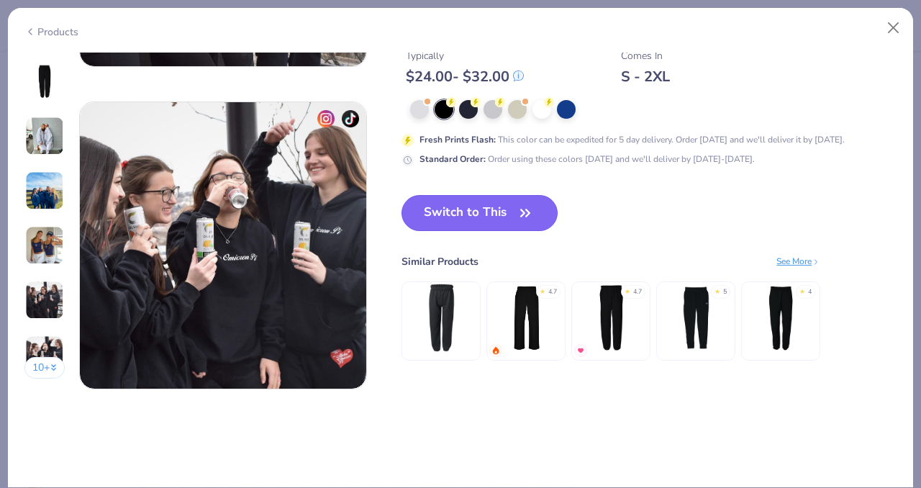
click at [471, 220] on button "Switch to This" at bounding box center [480, 213] width 156 height 36
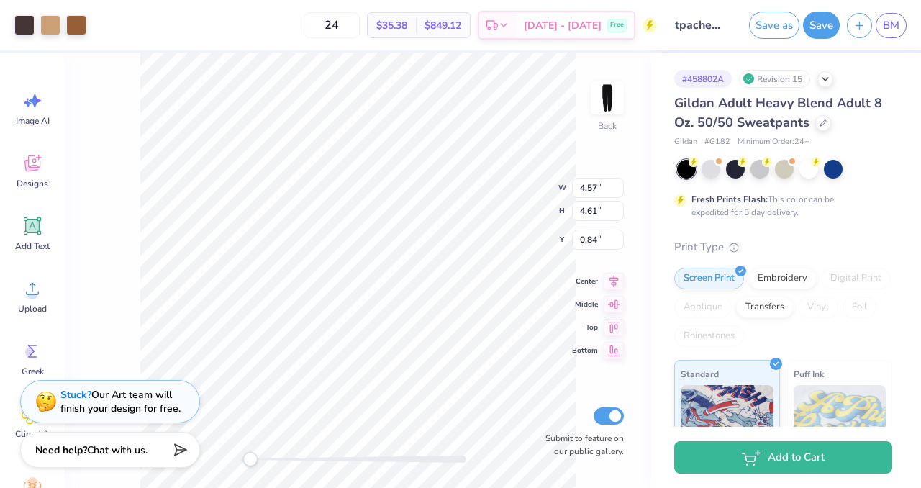
type input "1.52"
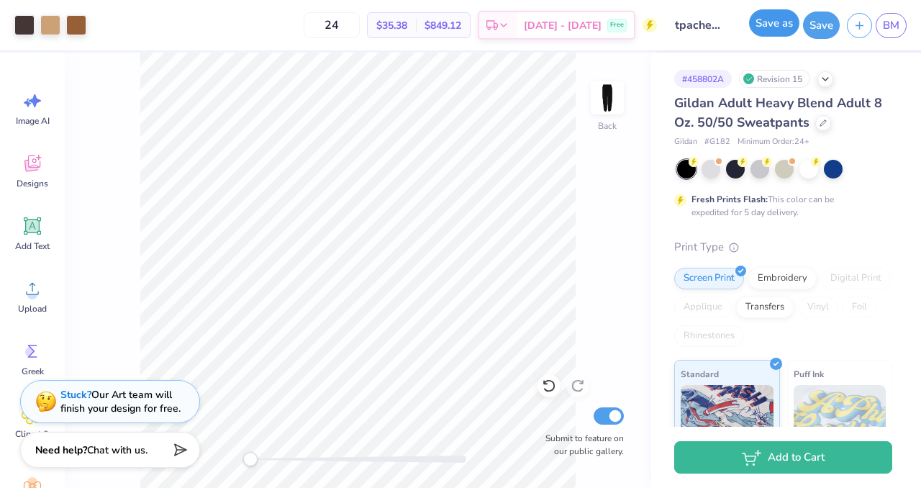
click at [769, 35] on button "Save as" at bounding box center [774, 22] width 50 height 27
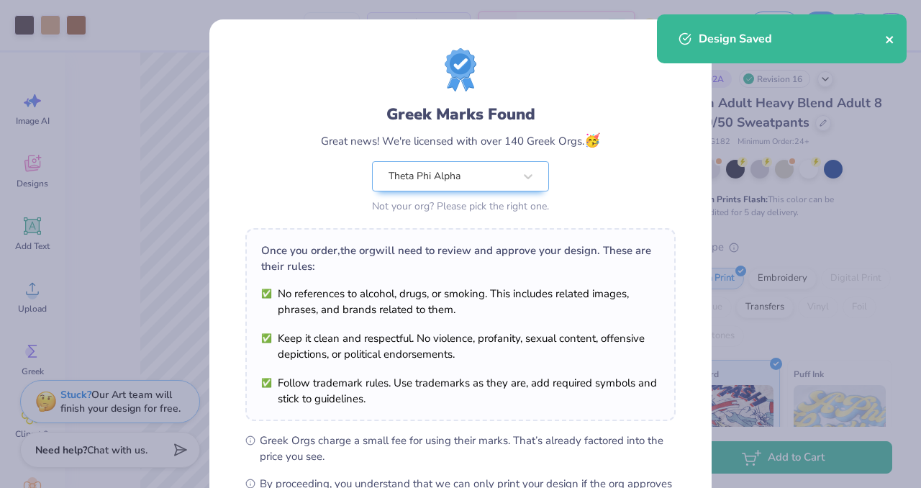
click at [888, 38] on icon "close" at bounding box center [889, 39] width 7 height 7
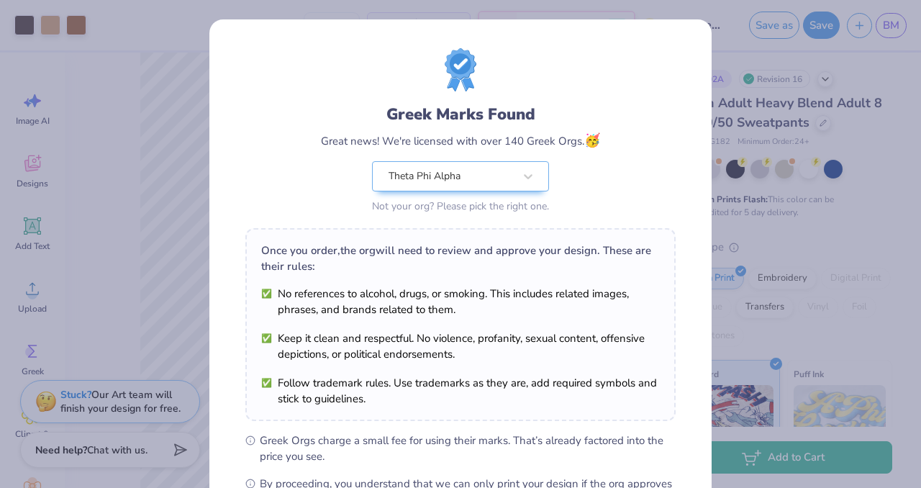
click at [884, 20] on div "Greek Marks Found Great news! We're licensed with over 140 Greek Orgs. 🥳 Theta …" at bounding box center [460, 244] width 921 height 488
click at [885, 24] on div "Greek Marks Found Great news! We're licensed with over 140 Greek Orgs. 🥳 Theta …" at bounding box center [460, 244] width 921 height 488
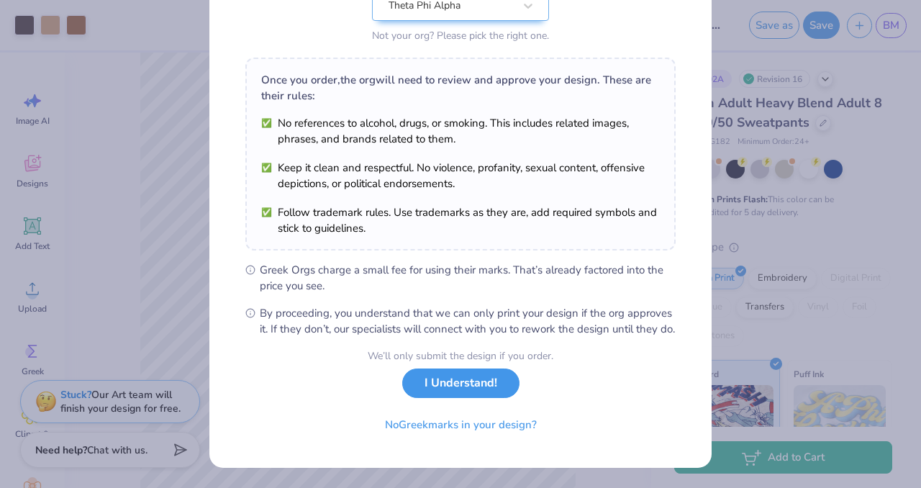
click at [445, 383] on button "I Understand!" at bounding box center [460, 384] width 117 height 30
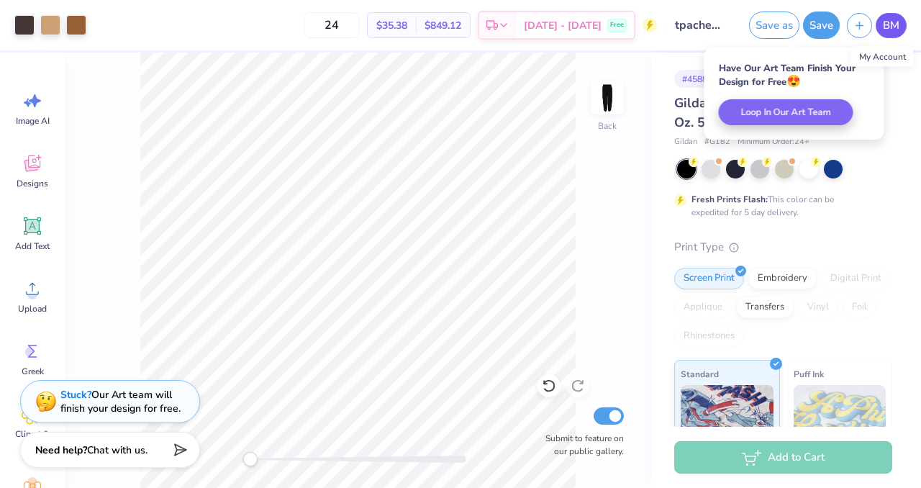
click at [884, 31] on span "BM" at bounding box center [891, 25] width 17 height 17
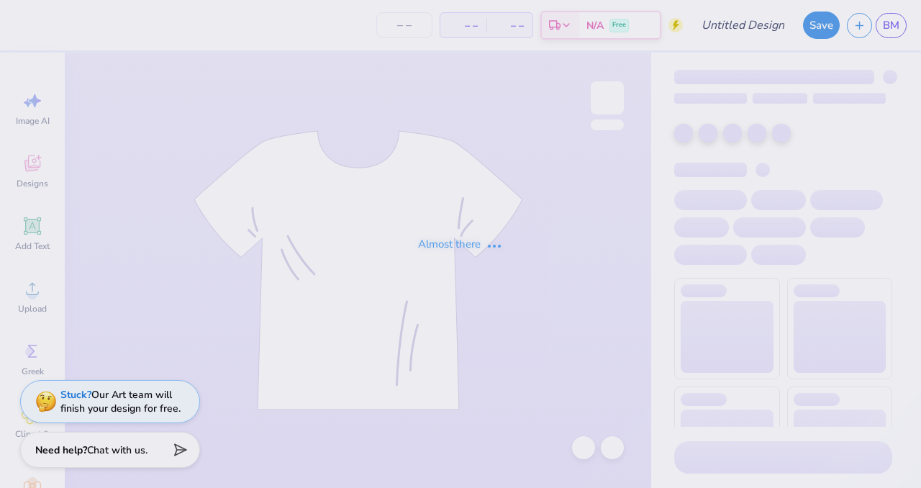
type input "tpacheeta"
type input "24"
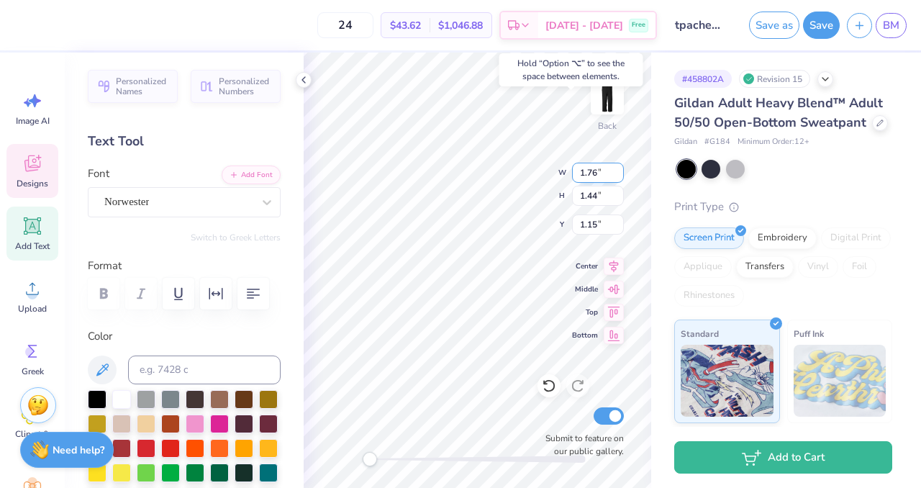
click at [537, 175] on div "Back W 1.76 1.76 " H 1.44 1.44 " Y 1.15 1.15 " Center Middle Top Bottom Submit …" at bounding box center [478, 270] width 348 height 435
click at [517, 186] on div "Back W 1.76 1.76 " H 1.44 1.44 " Y 1.47 1.47 " Center Middle Top Bottom Submit …" at bounding box center [478, 270] width 348 height 435
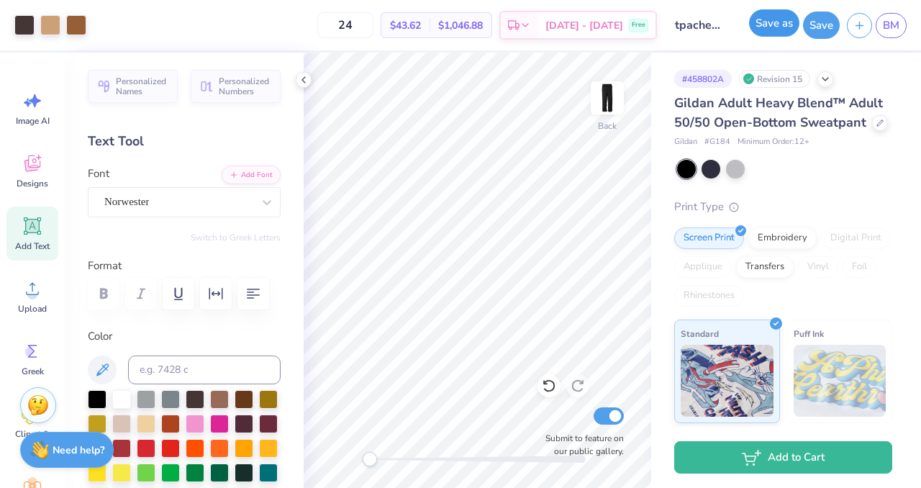
click at [777, 26] on button "Save as" at bounding box center [774, 22] width 50 height 27
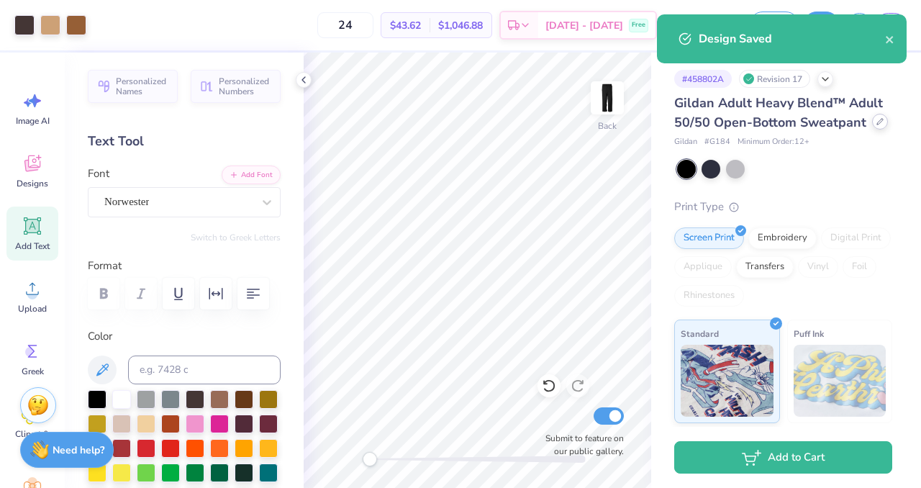
click at [877, 123] on icon at bounding box center [880, 122] width 6 height 6
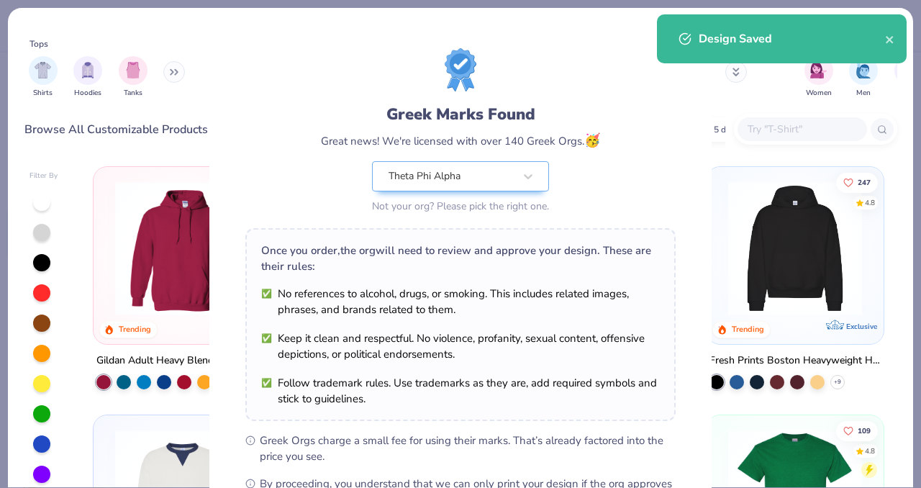
scroll to position [186, 0]
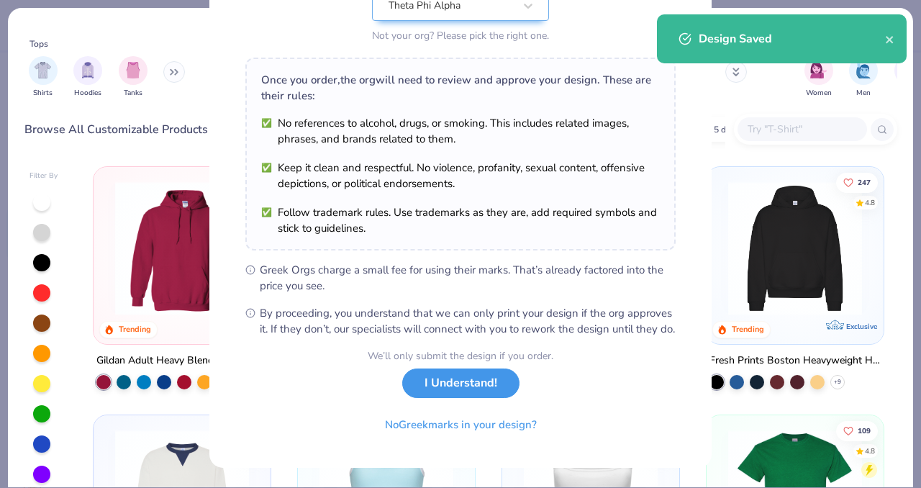
click at [443, 381] on button "I Understand!" at bounding box center [460, 384] width 117 height 30
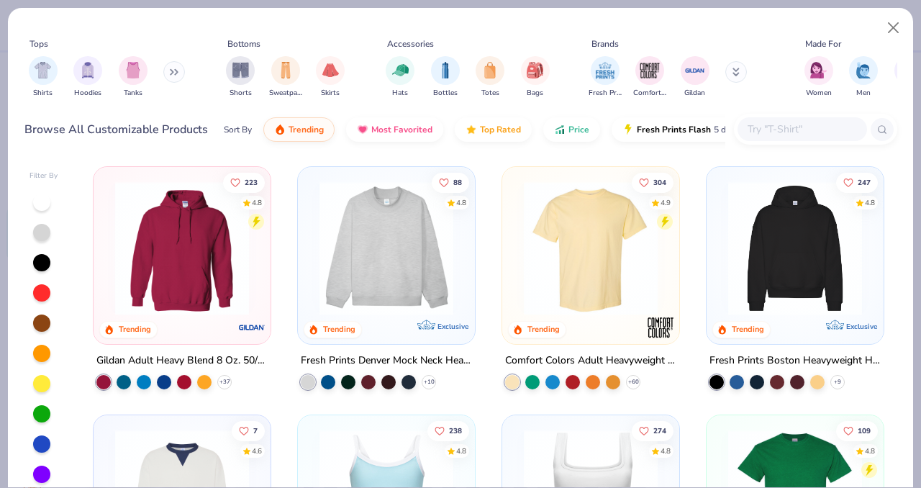
scroll to position [0, 0]
click at [753, 129] on input "text" at bounding box center [801, 129] width 111 height 17
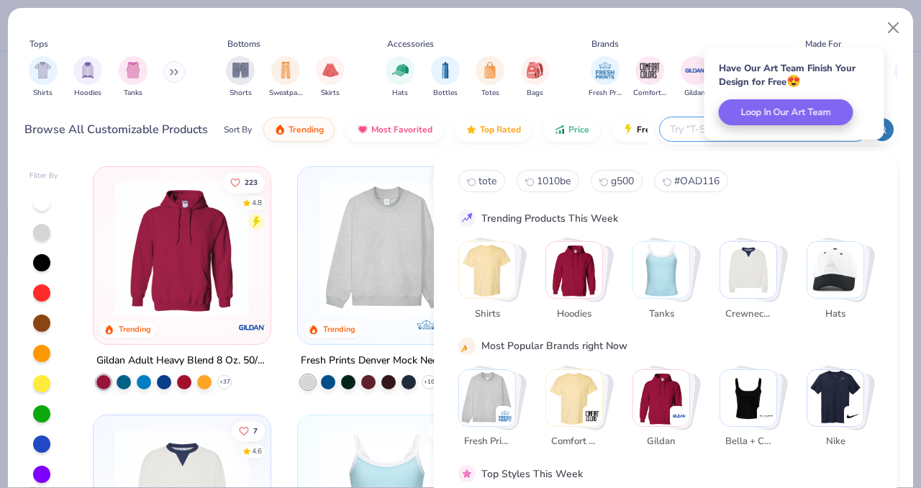
click at [661, 412] on img "Stack Card Button Gildan" at bounding box center [661, 397] width 56 height 56
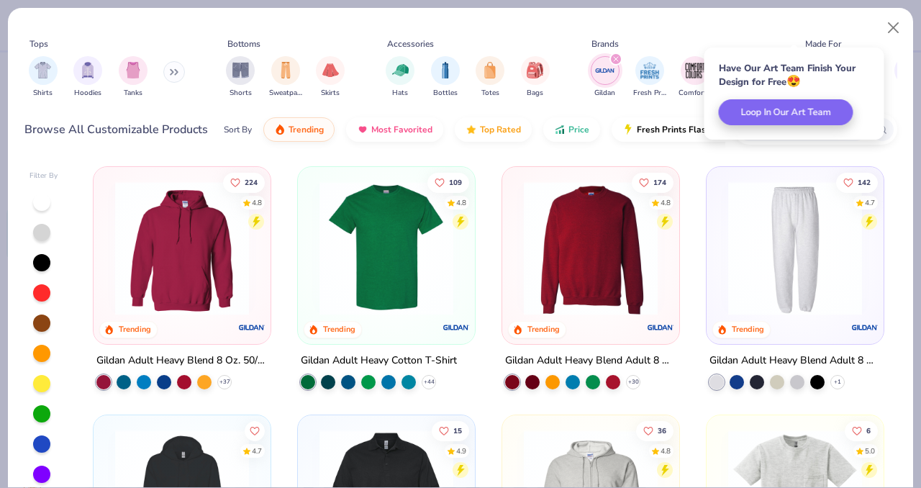
click at [797, 305] on img at bounding box center [795, 248] width 148 height 134
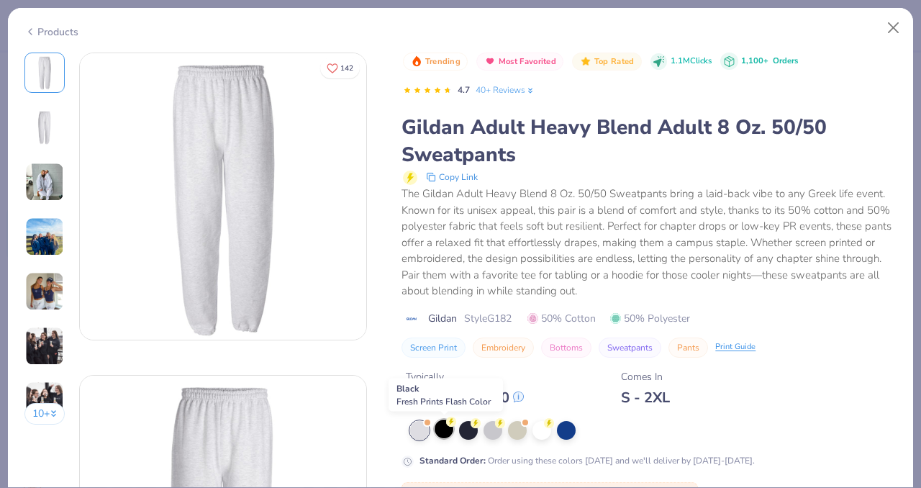
click at [446, 428] on div at bounding box center [444, 429] width 19 height 19
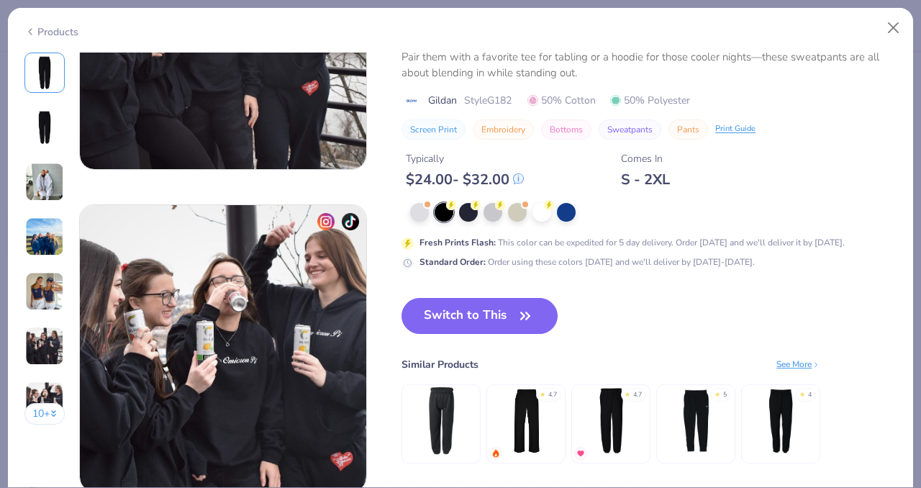
scroll to position [1860, 0]
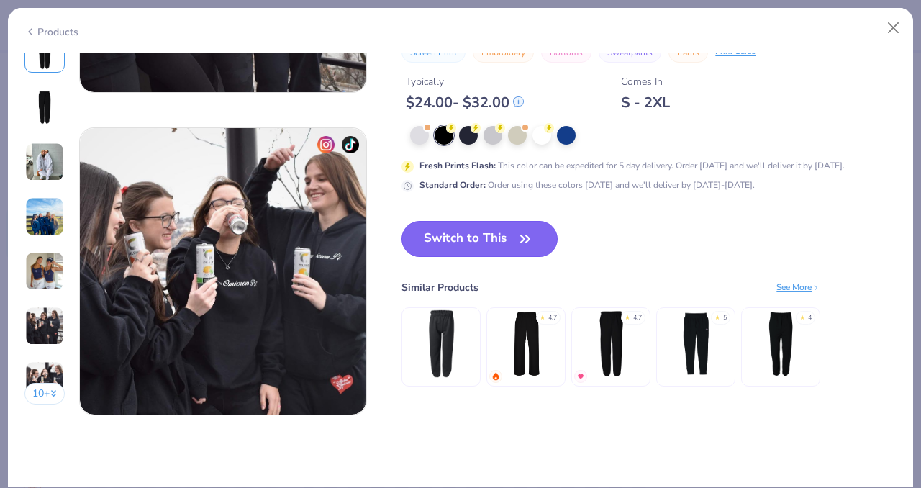
click at [484, 238] on button "Switch to This" at bounding box center [480, 239] width 156 height 36
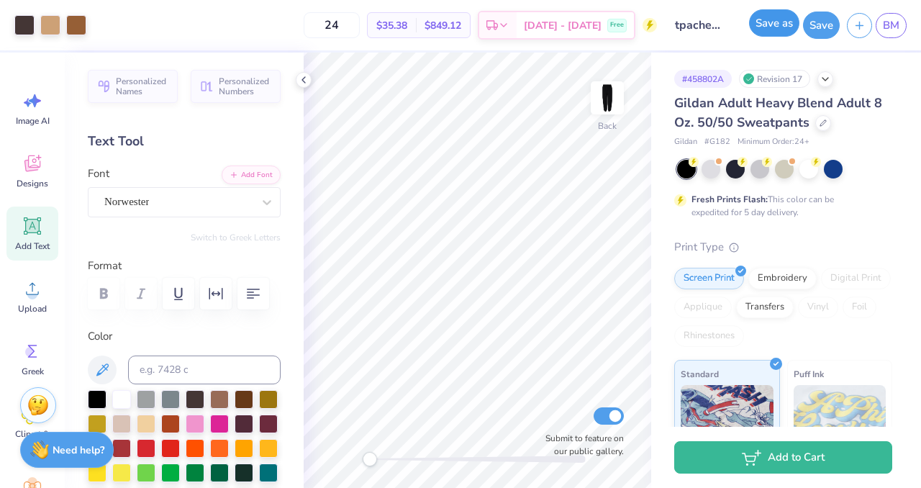
click at [774, 16] on button "Save as" at bounding box center [774, 22] width 50 height 27
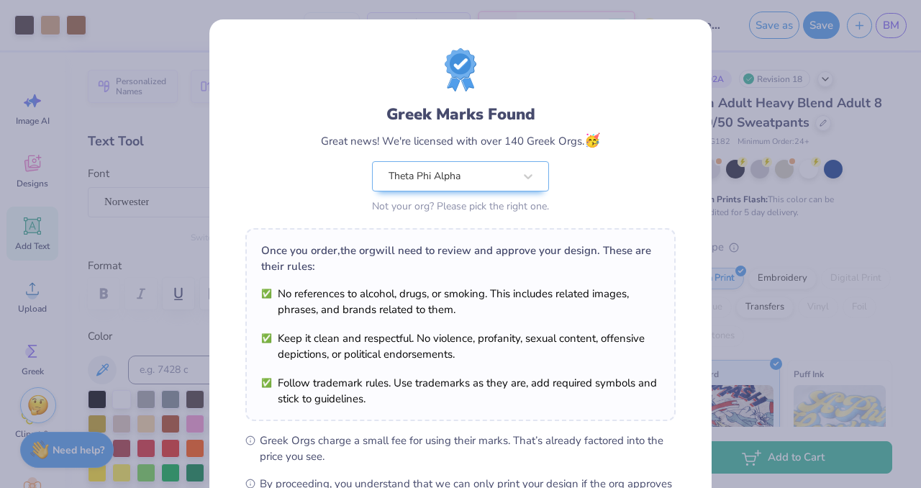
scroll to position [186, 0]
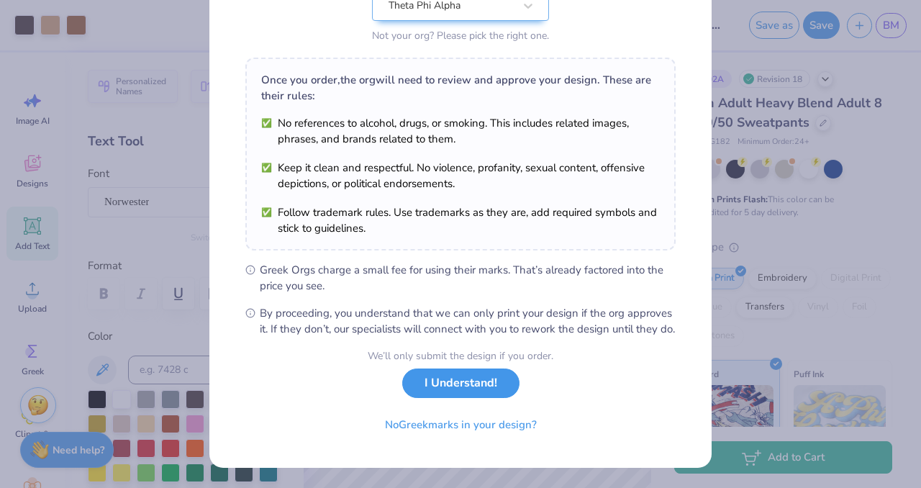
click at [460, 394] on button "I Understand!" at bounding box center [460, 384] width 117 height 30
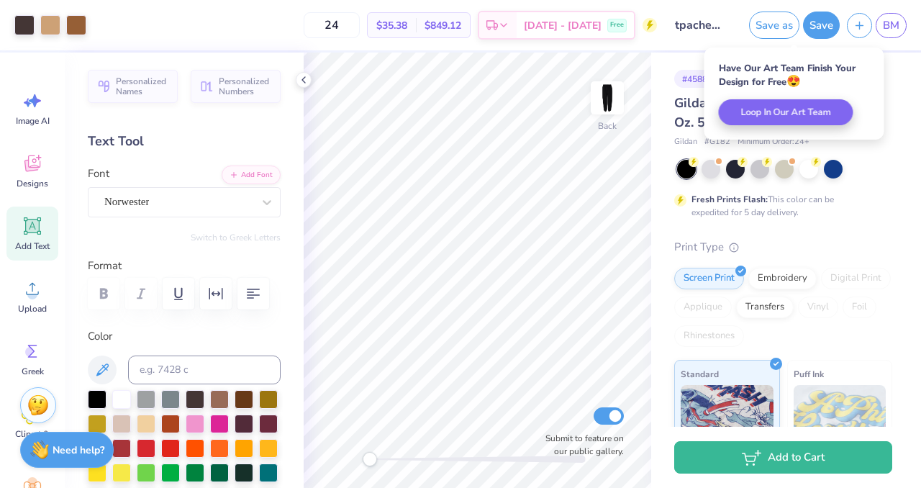
scroll to position [0, 0]
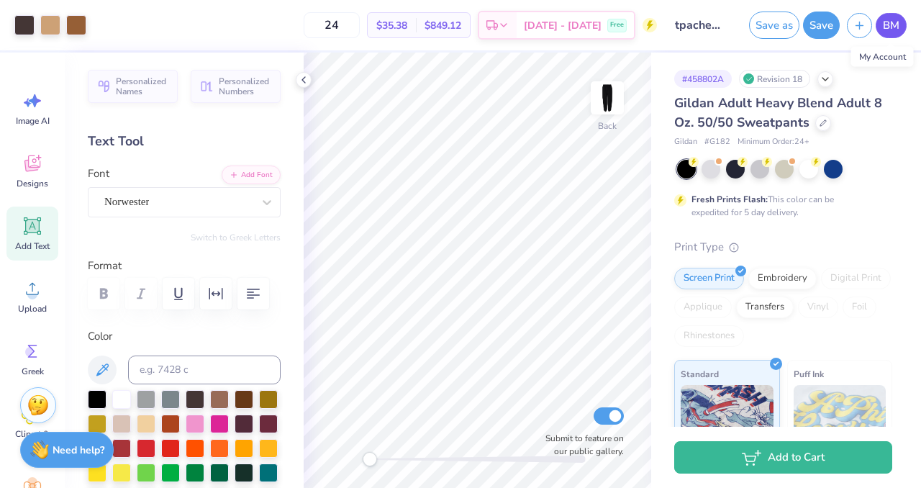
click at [899, 30] on span "BM" at bounding box center [891, 25] width 17 height 17
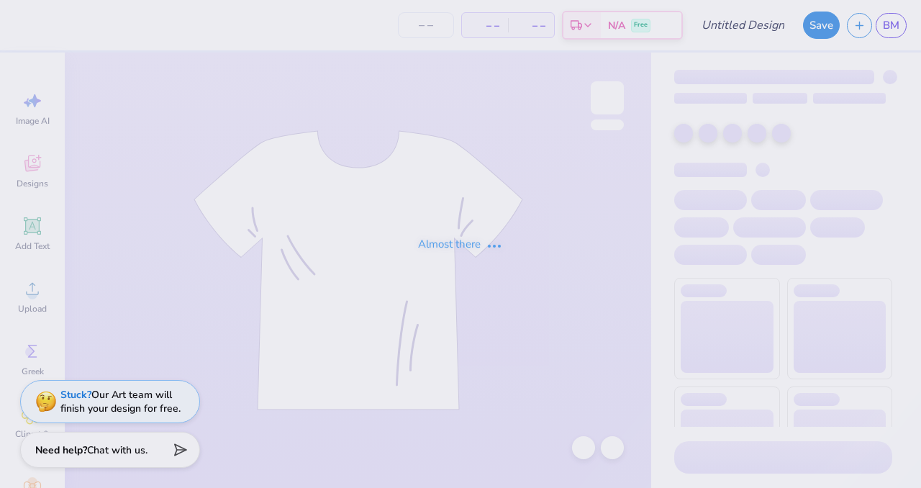
type input "tpacheeta"
type input "24"
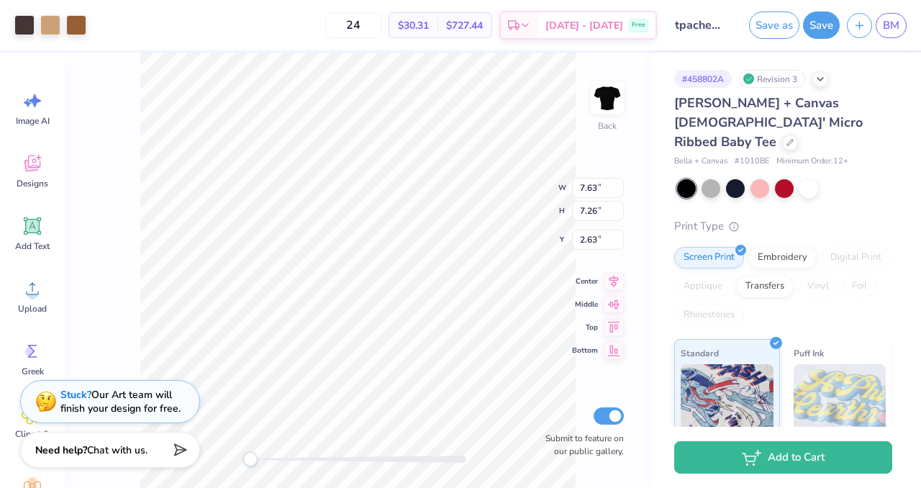
type input "3.00"
click at [787, 137] on icon at bounding box center [790, 140] width 7 height 7
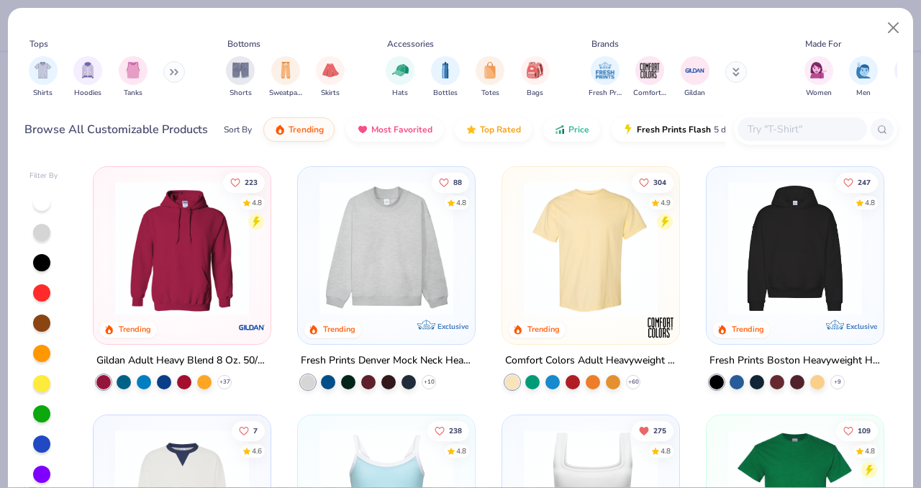
click at [759, 135] on input "text" at bounding box center [801, 129] width 111 height 17
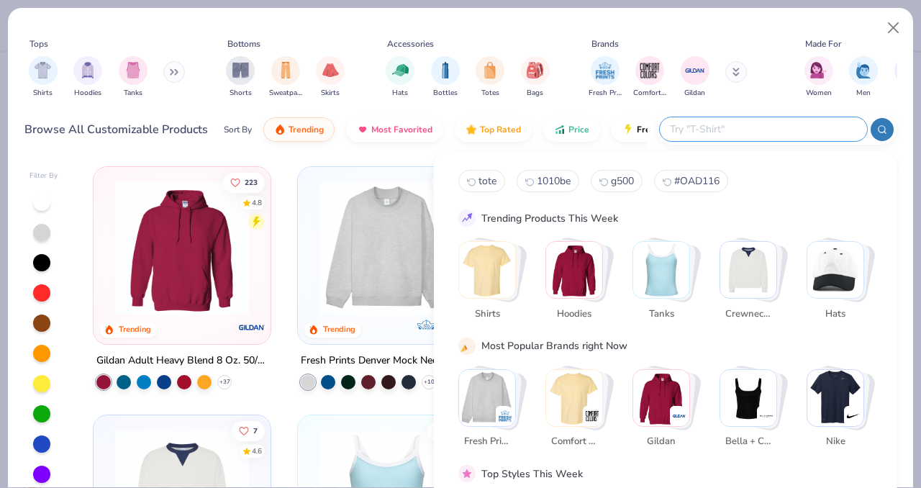
click at [723, 400] on img "Stack Card Button Bella + Canvas" at bounding box center [749, 397] width 56 height 56
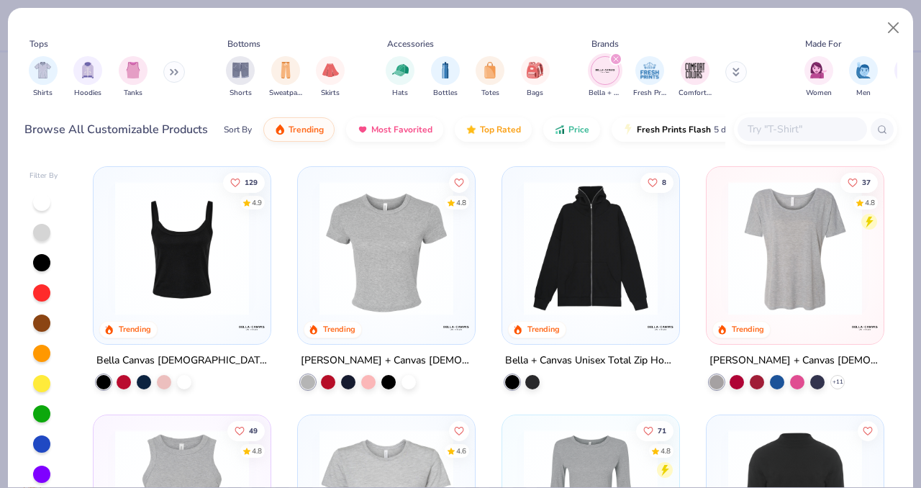
click at [211, 257] on img at bounding box center [182, 248] width 148 height 134
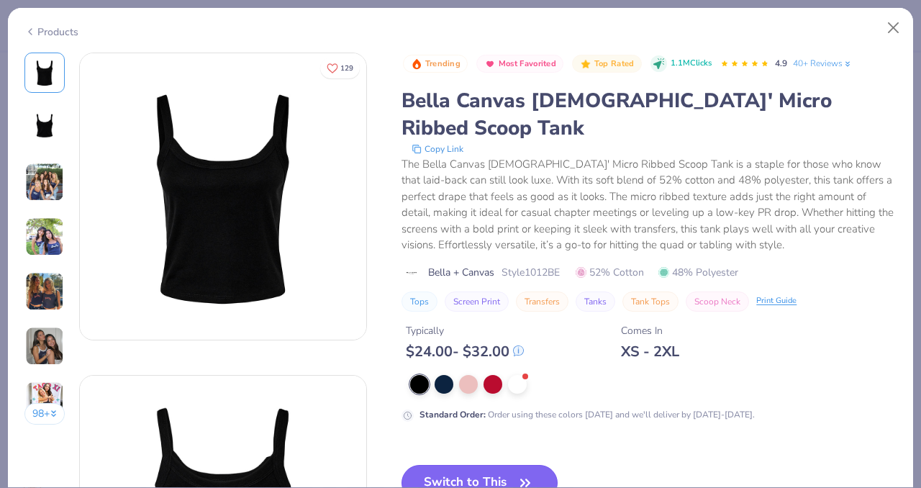
click at [456, 465] on button "Switch to This" at bounding box center [480, 483] width 156 height 36
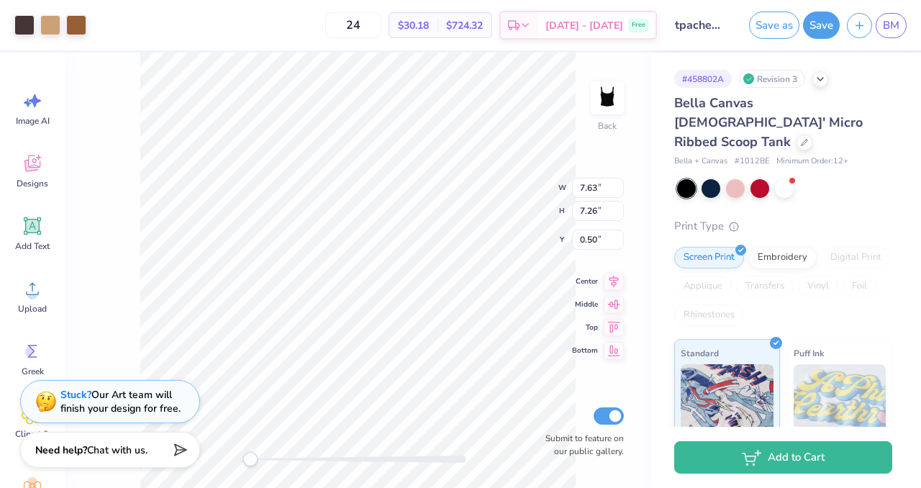
type input "2.00"
type input "1.02"
click at [801, 137] on icon at bounding box center [804, 140] width 7 height 7
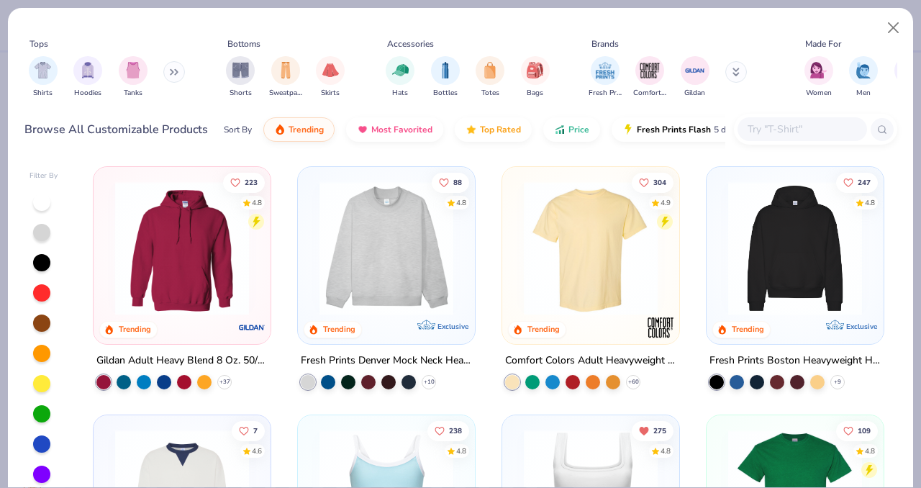
click at [751, 122] on input "text" at bounding box center [801, 129] width 111 height 17
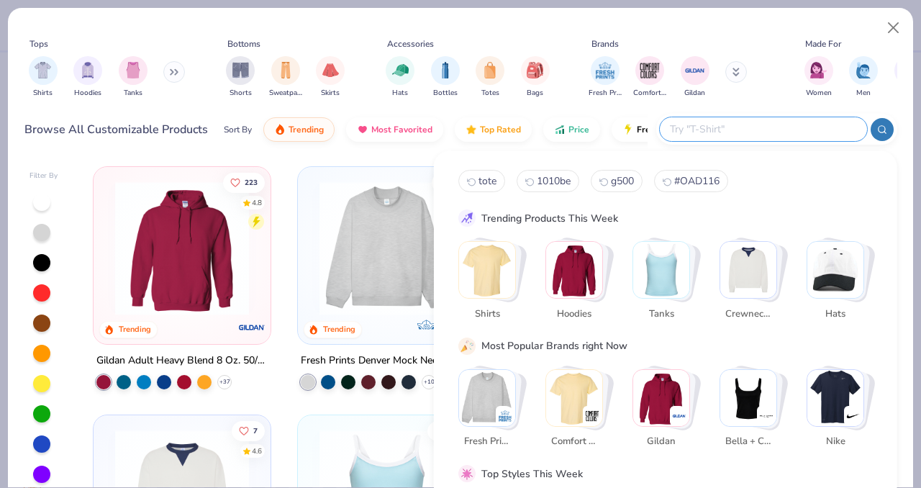
click at [733, 396] on img "Stack Card Button Bella + Canvas" at bounding box center [749, 397] width 56 height 56
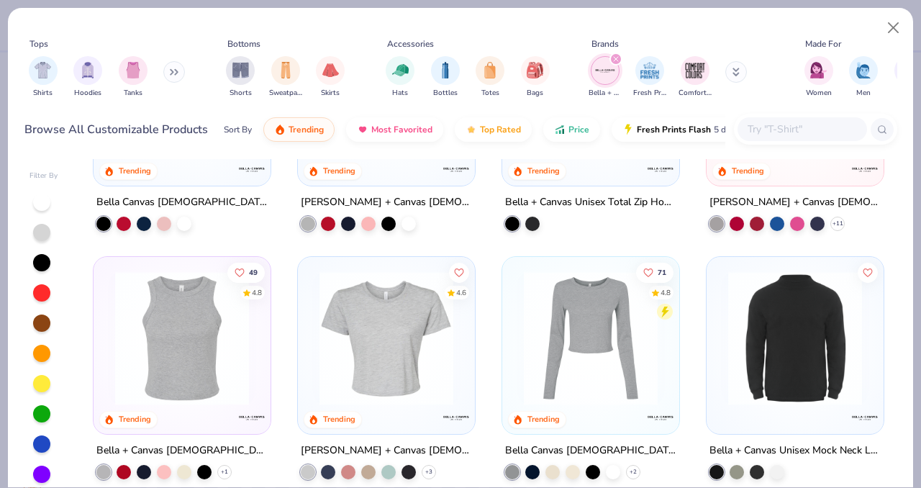
scroll to position [184, 0]
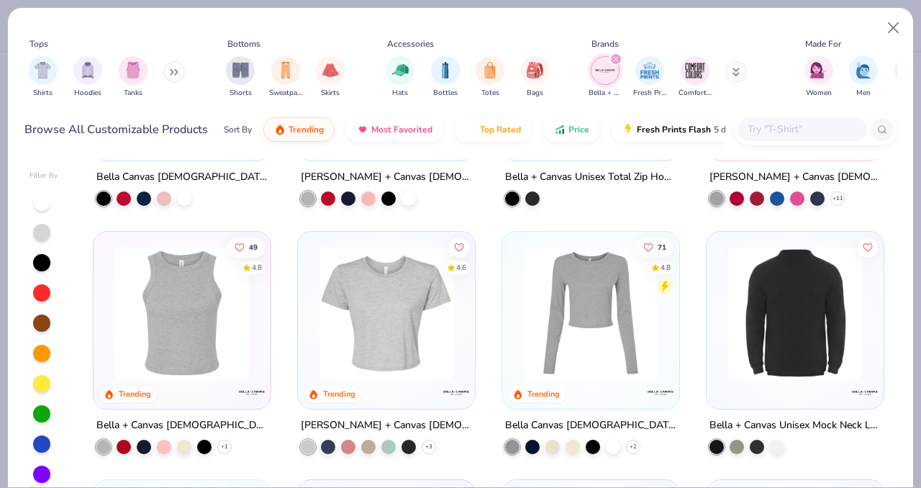
click at [201, 330] on img at bounding box center [182, 313] width 148 height 134
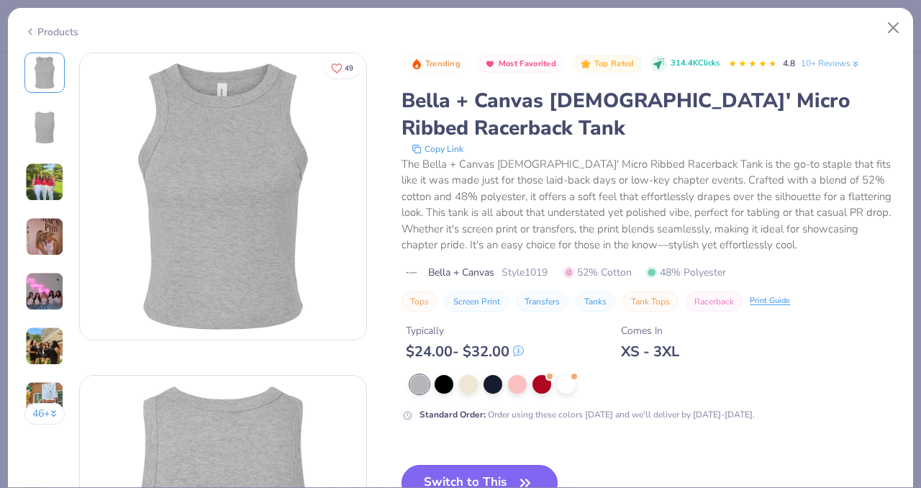
click at [480, 470] on button "Switch to This" at bounding box center [480, 483] width 156 height 36
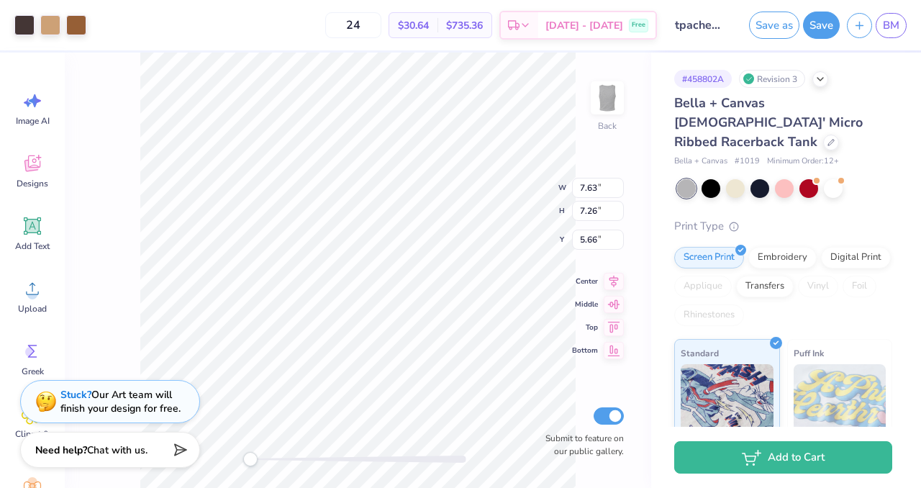
type input "1.55"
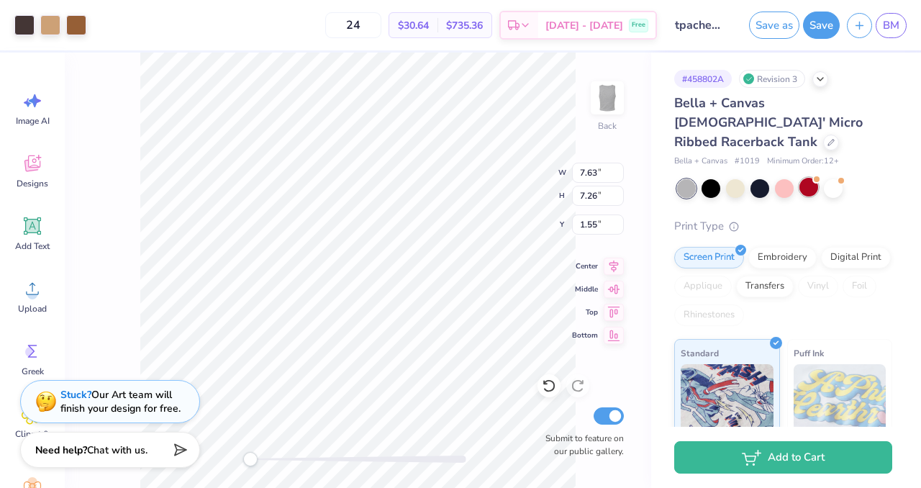
click at [805, 178] on div at bounding box center [809, 187] width 19 height 19
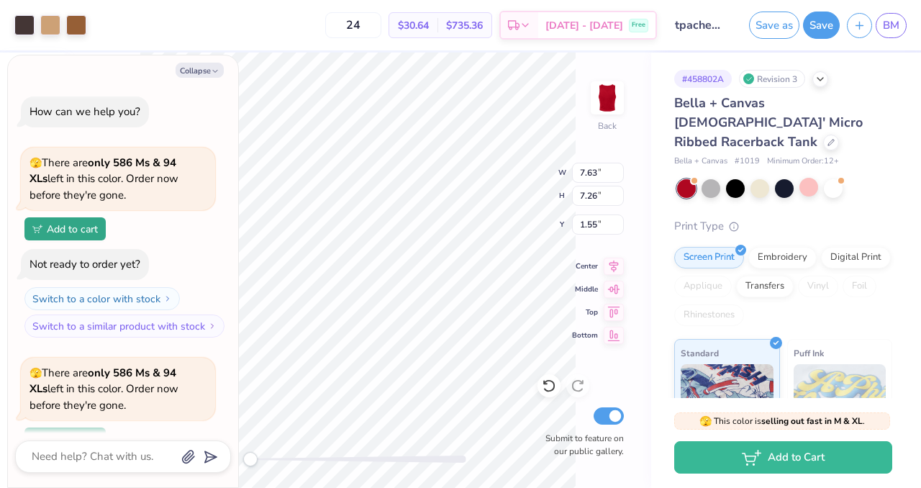
scroll to position [125, 0]
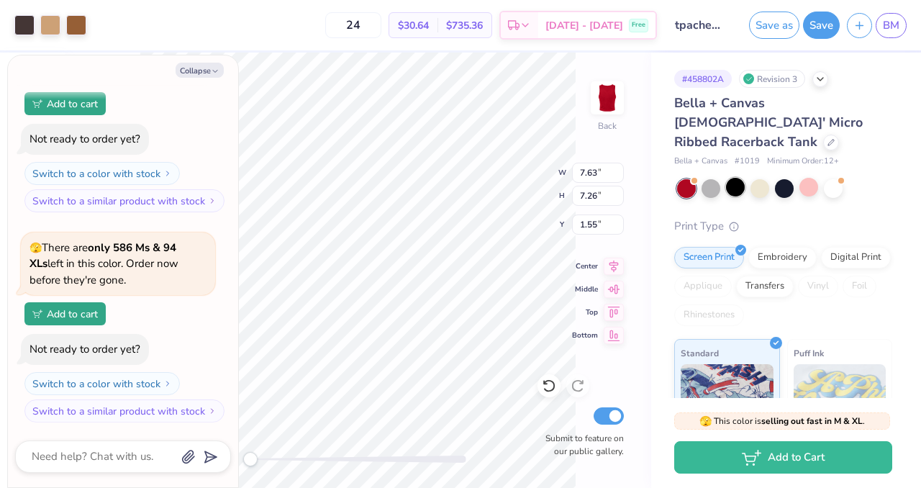
click at [738, 178] on div at bounding box center [735, 187] width 19 height 19
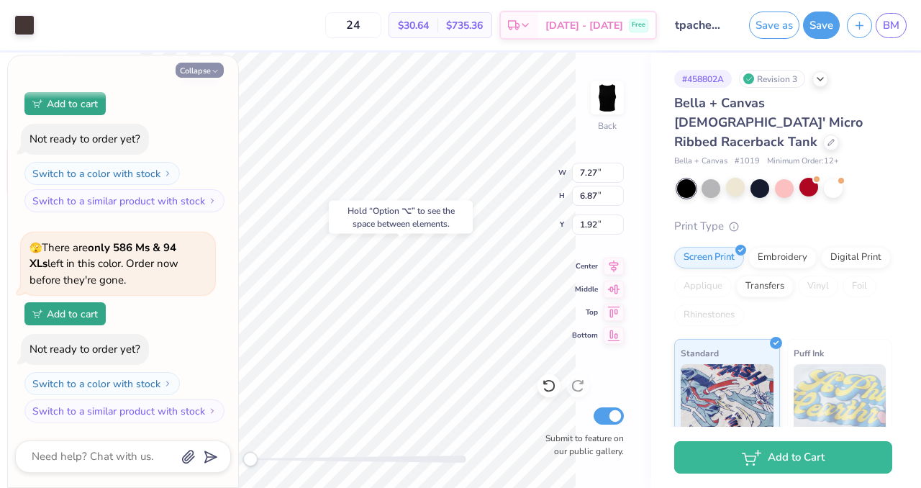
click at [199, 73] on button "Collapse" at bounding box center [200, 70] width 48 height 15
type textarea "x"
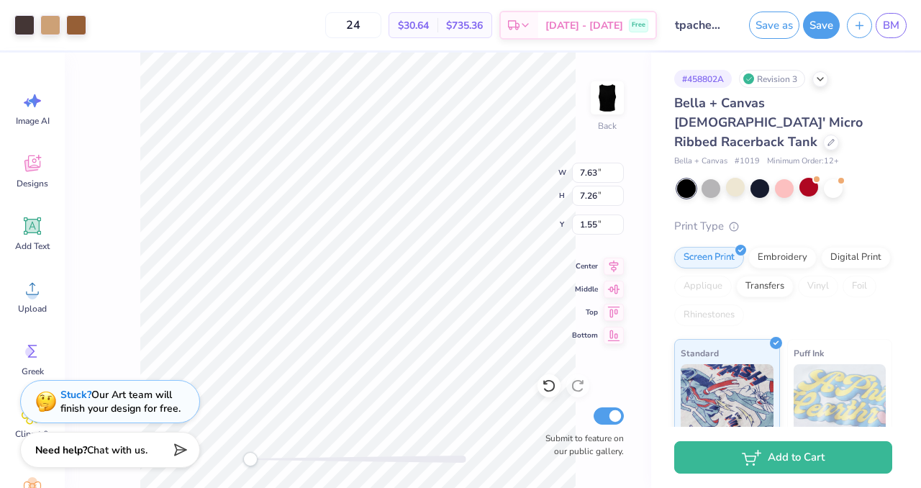
type input "1.10"
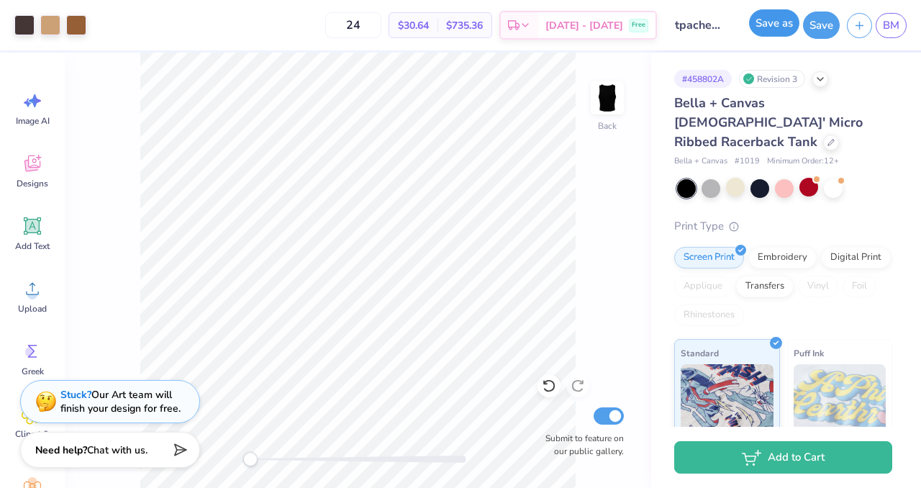
click at [775, 25] on button "Save as" at bounding box center [774, 22] width 50 height 27
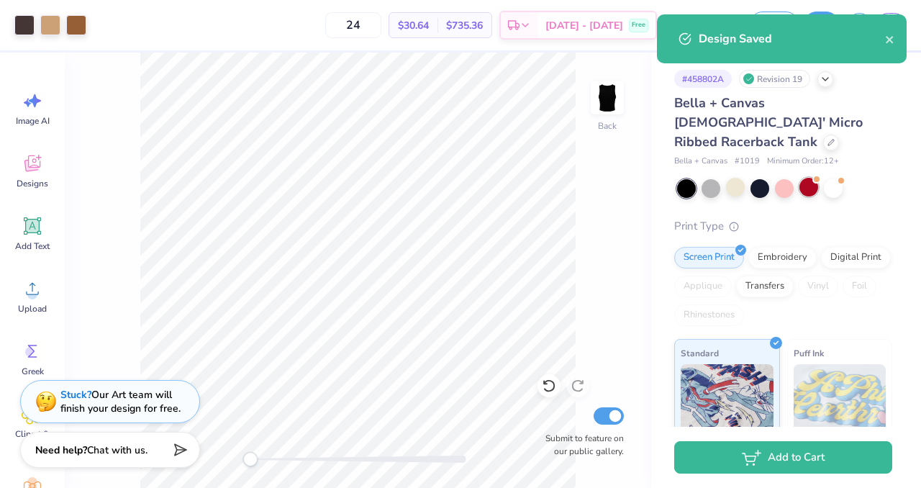
click at [804, 178] on div at bounding box center [809, 187] width 19 height 19
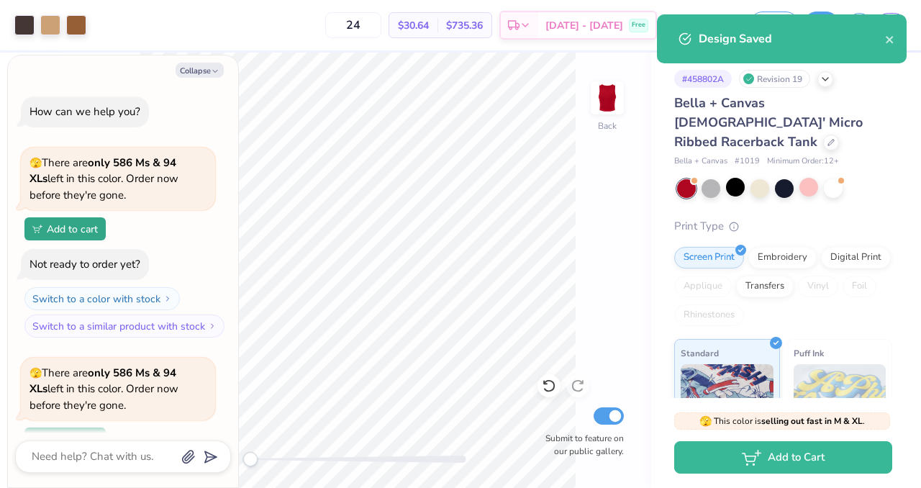
scroll to position [335, 0]
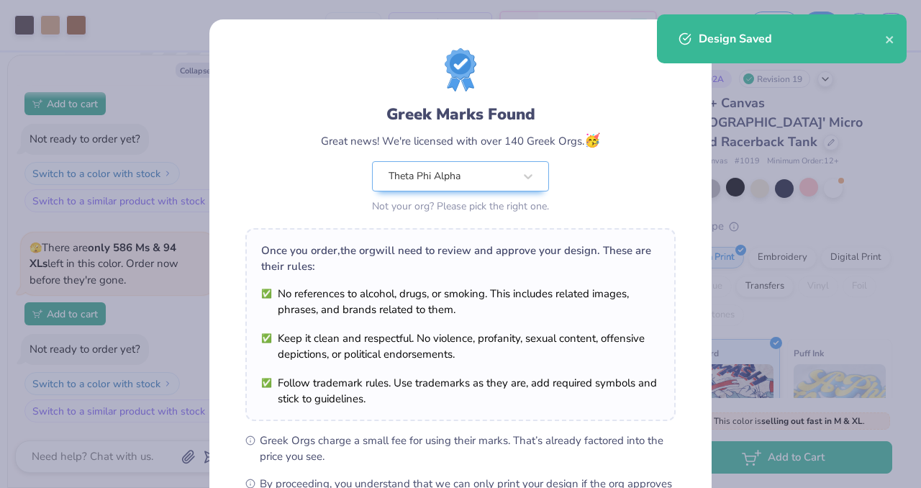
click at [890, 50] on div "Design Saved" at bounding box center [782, 38] width 250 height 49
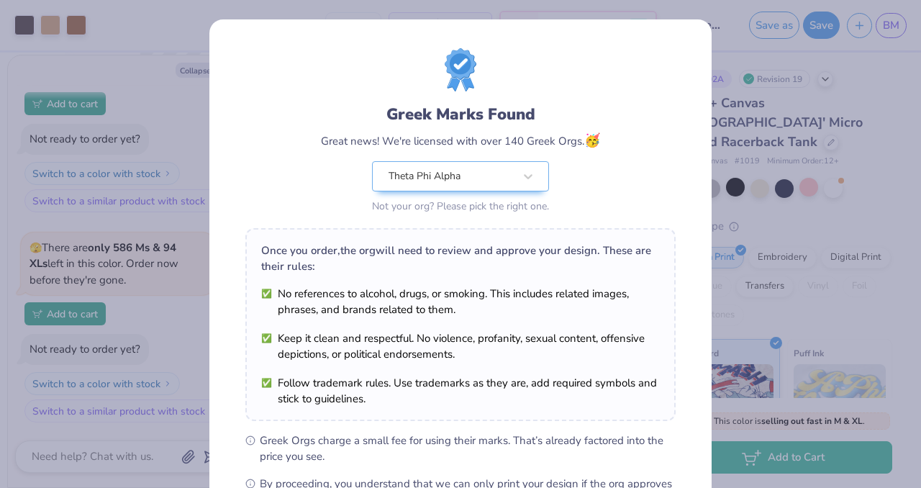
scroll to position [186, 0]
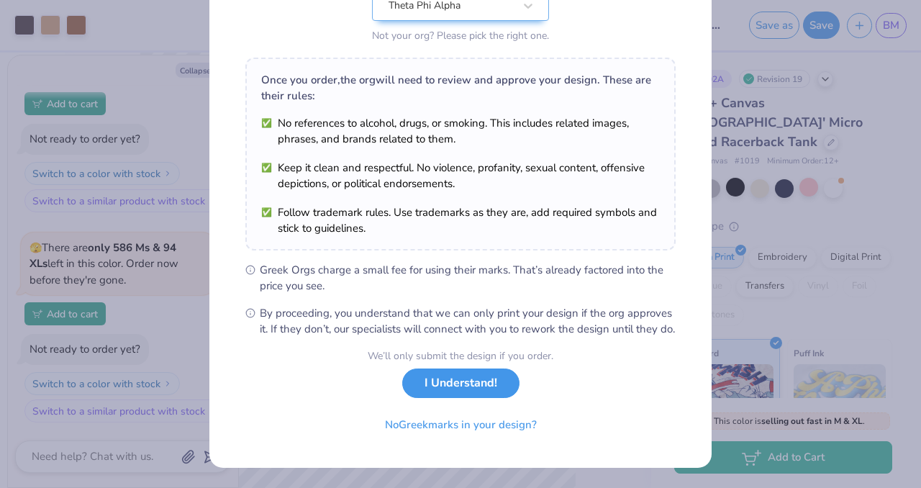
click at [492, 378] on button "I Understand!" at bounding box center [460, 384] width 117 height 30
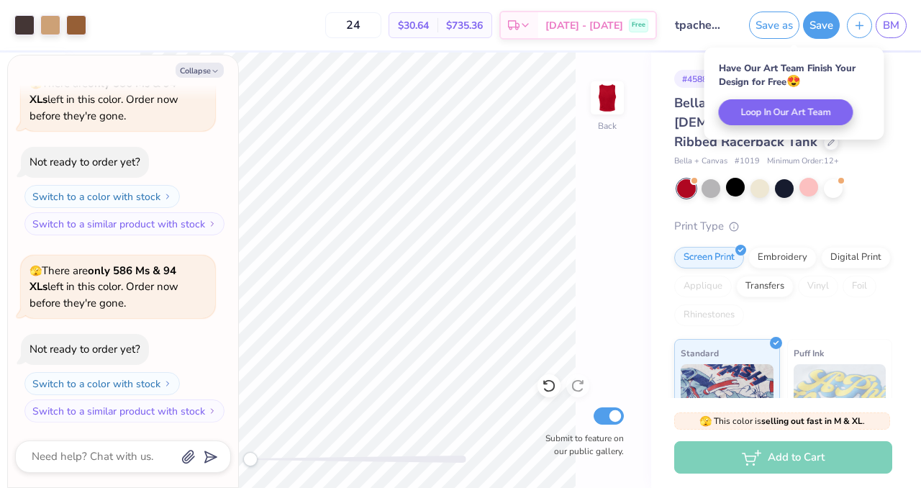
scroll to position [335, 0]
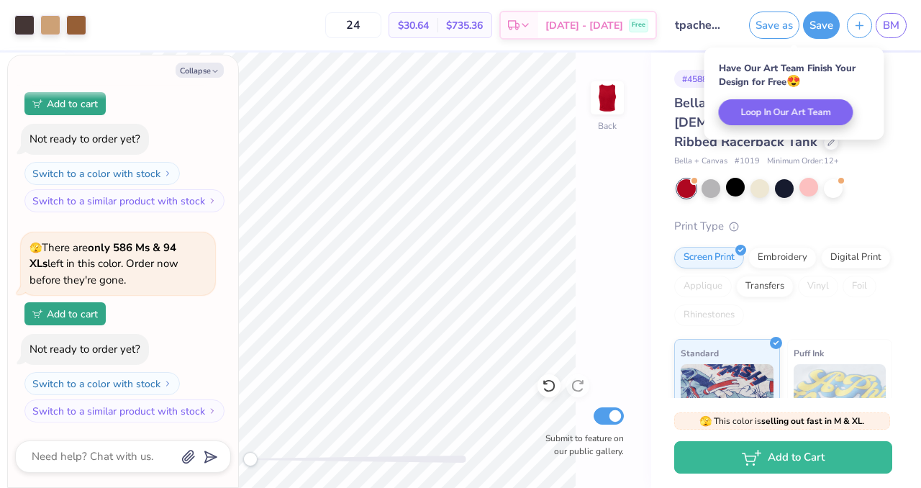
click at [731, 179] on div "Bella + Canvas [DEMOGRAPHIC_DATA]' Micro Ribbed Racerback Tank Bella + Canvas #…" at bounding box center [783, 379] width 218 height 571
click at [731, 178] on div at bounding box center [735, 187] width 19 height 19
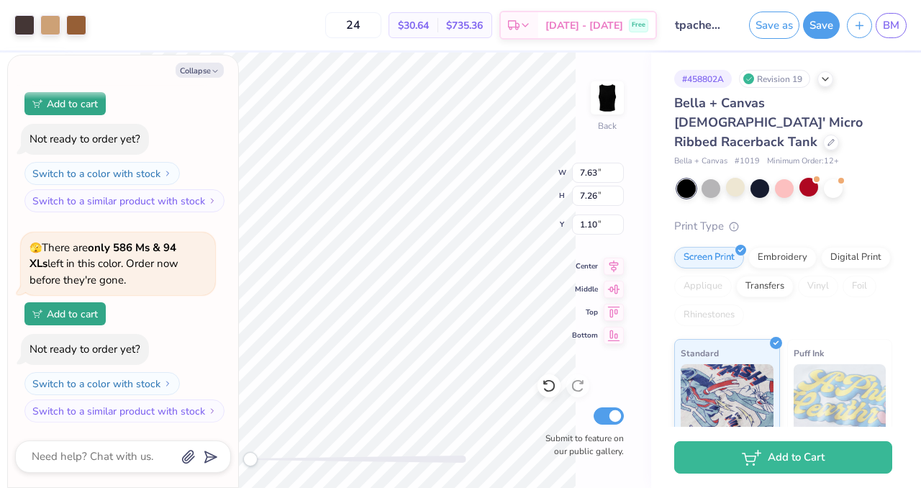
type textarea "x"
type input "1.67"
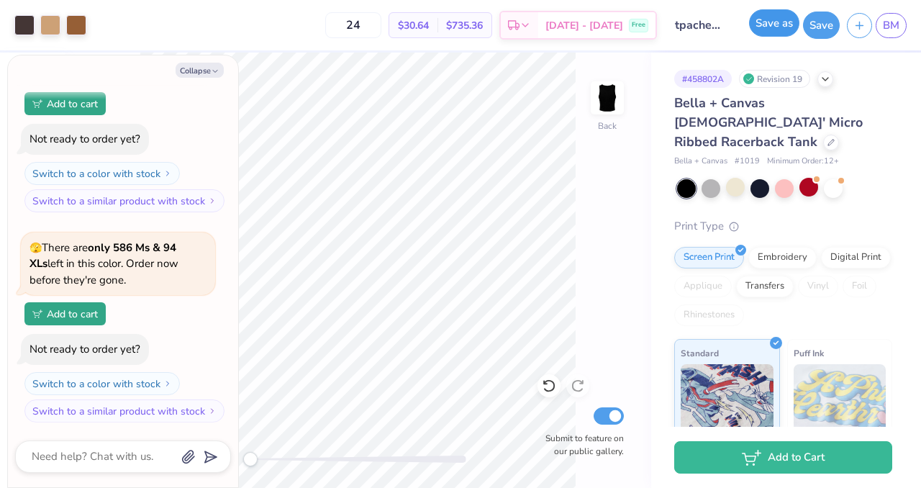
click at [777, 24] on button "Save as" at bounding box center [774, 22] width 50 height 27
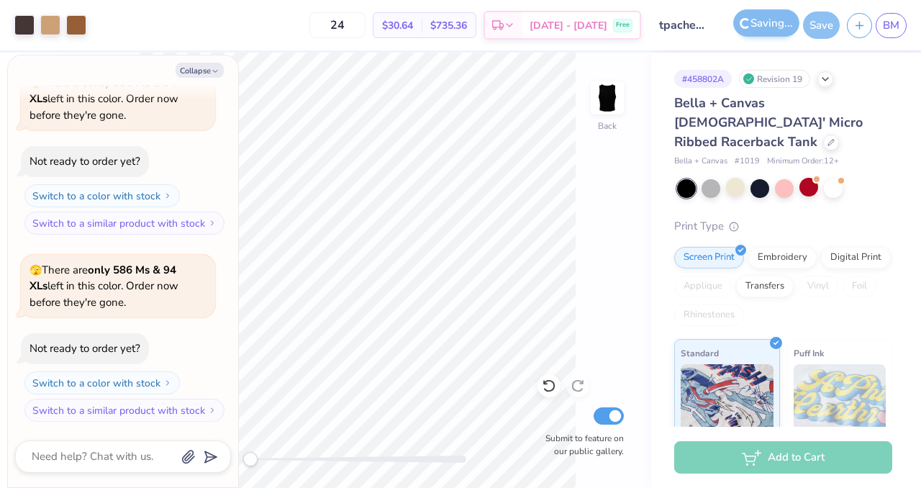
scroll to position [266, 0]
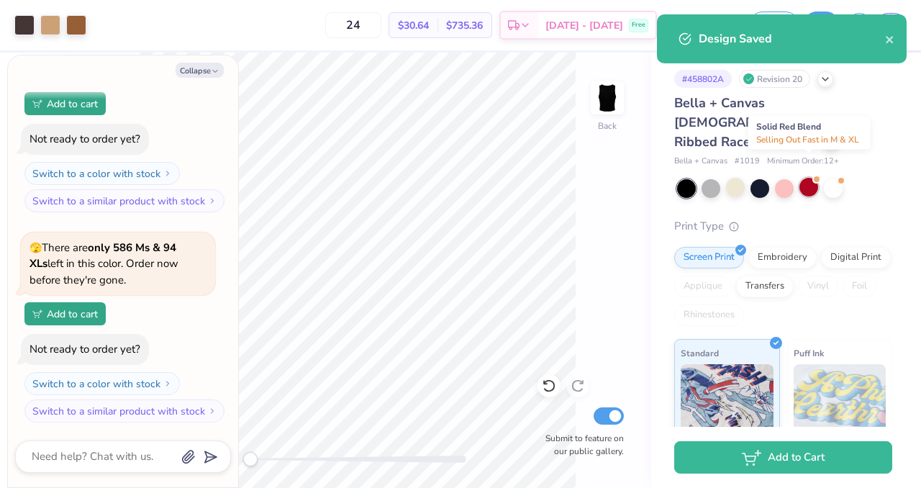
click at [806, 178] on div at bounding box center [809, 187] width 19 height 19
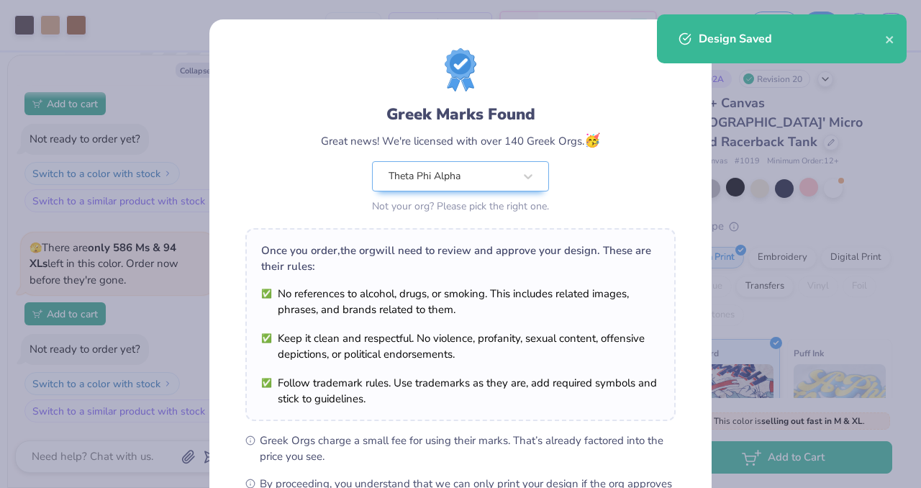
scroll to position [186, 0]
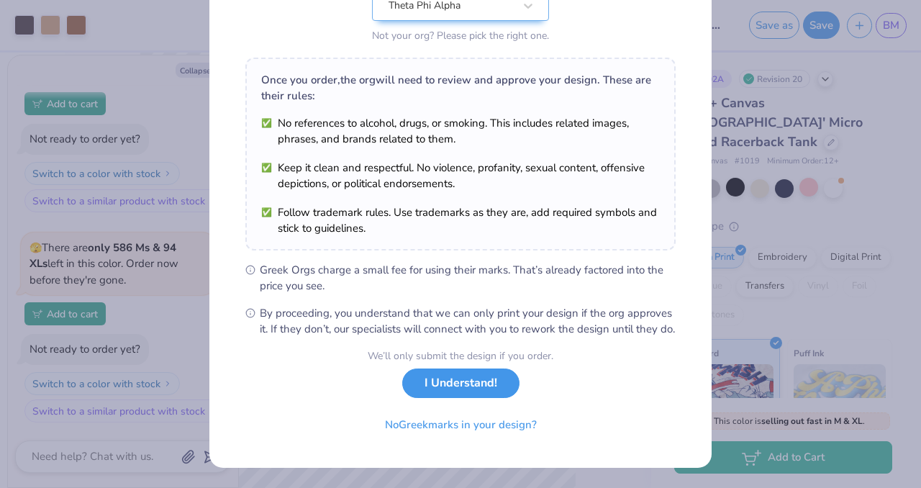
click at [509, 381] on button "I Understand!" at bounding box center [460, 384] width 117 height 30
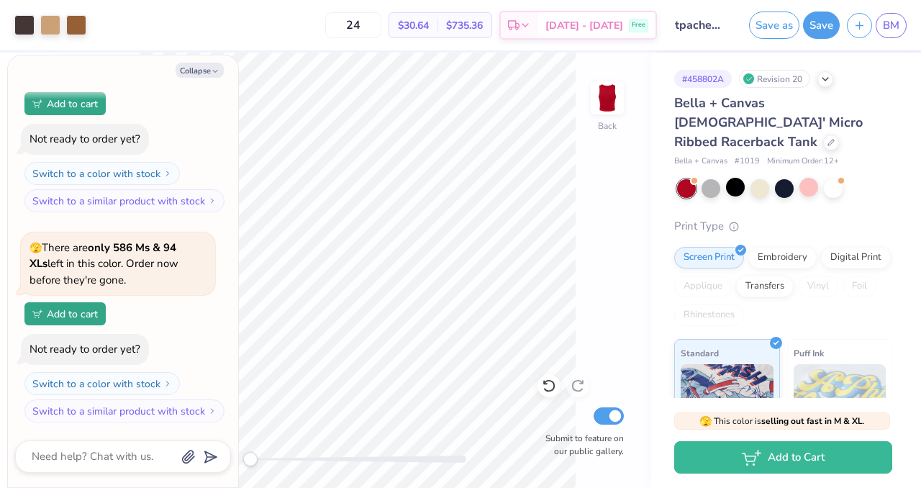
scroll to position [0, 0]
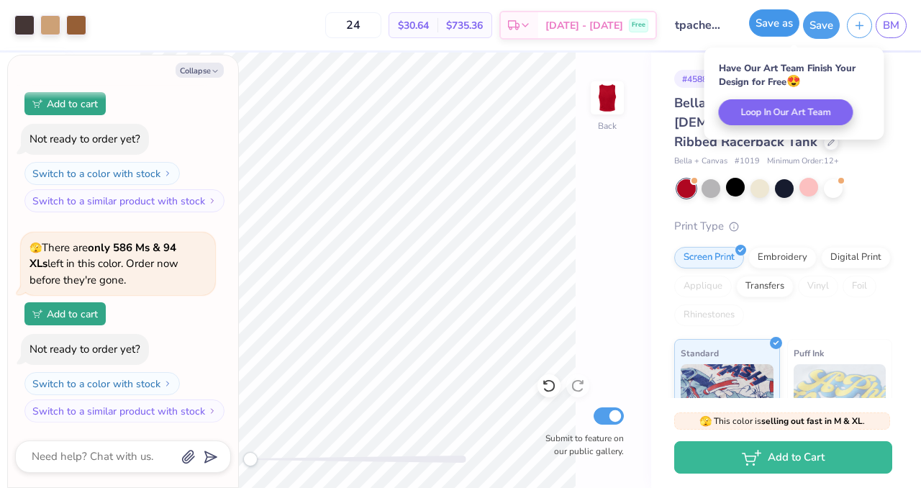
click at [780, 26] on button "Save as" at bounding box center [774, 22] width 50 height 27
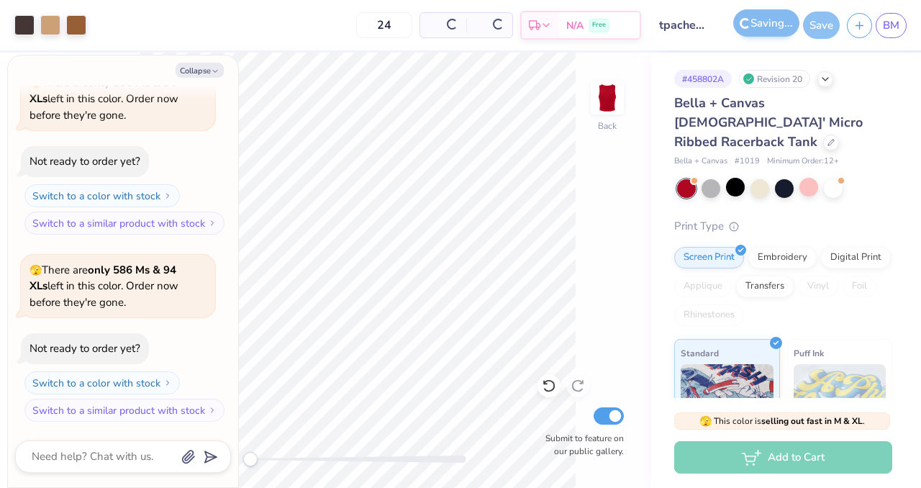
scroll to position [453, 0]
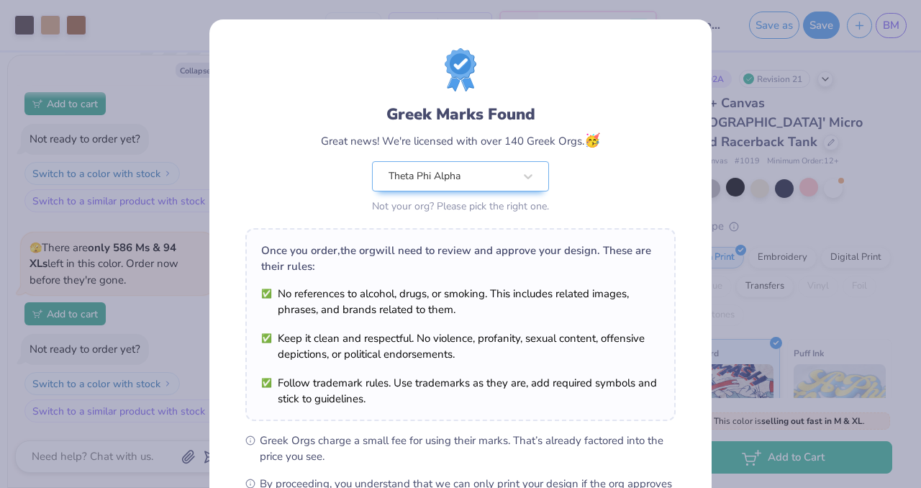
scroll to position [186, 0]
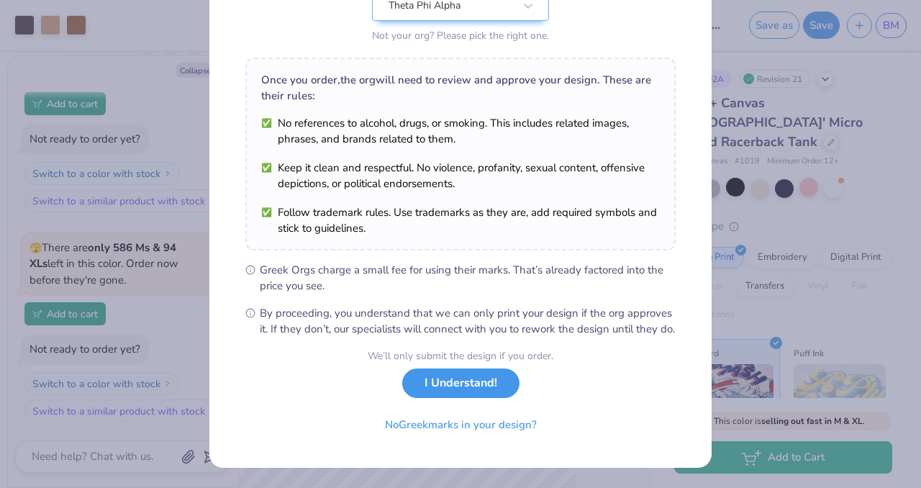
click at [496, 384] on button "I Understand!" at bounding box center [460, 384] width 117 height 30
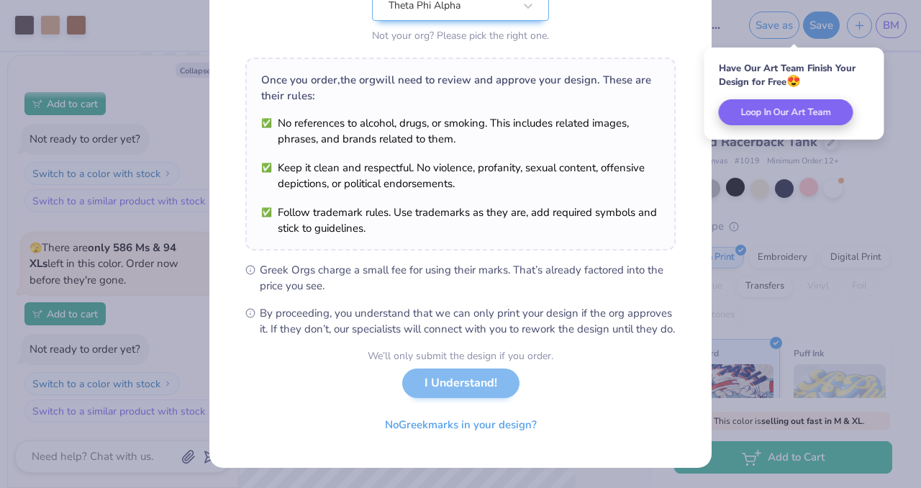
scroll to position [0, 0]
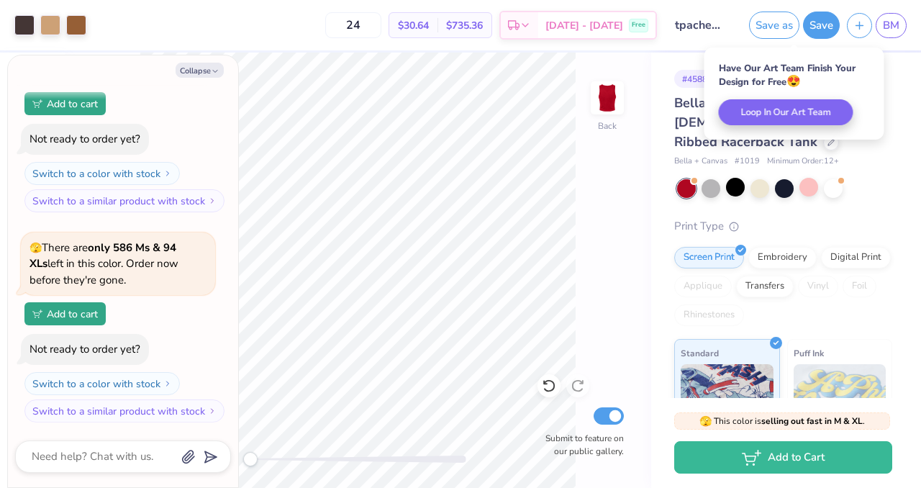
click at [889, 81] on div "# 458802A Revision 21" at bounding box center [783, 79] width 218 height 18
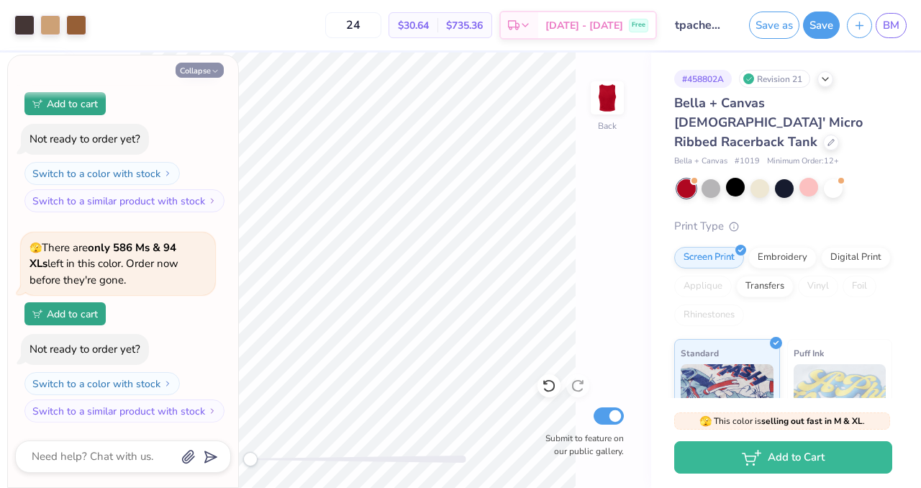
click at [203, 73] on button "Collapse" at bounding box center [200, 70] width 48 height 15
type textarea "x"
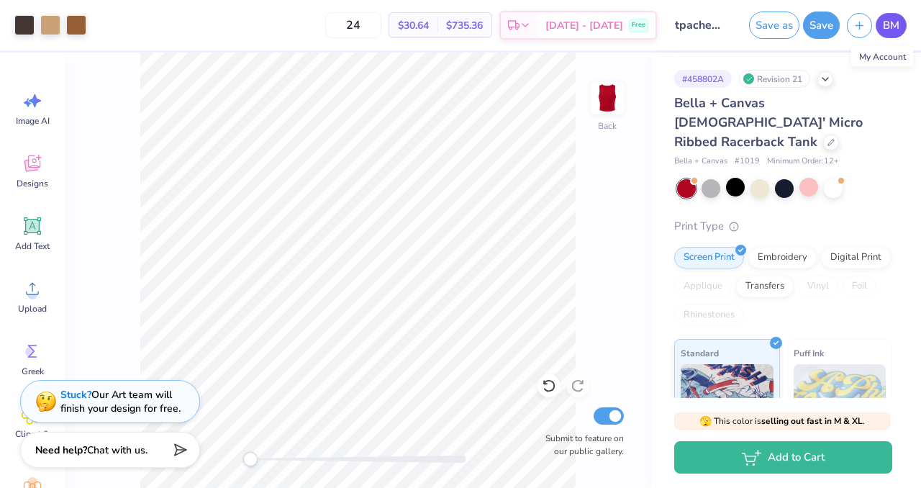
click at [890, 30] on span "BM" at bounding box center [891, 25] width 17 height 17
